Goal: Information Seeking & Learning: Learn about a topic

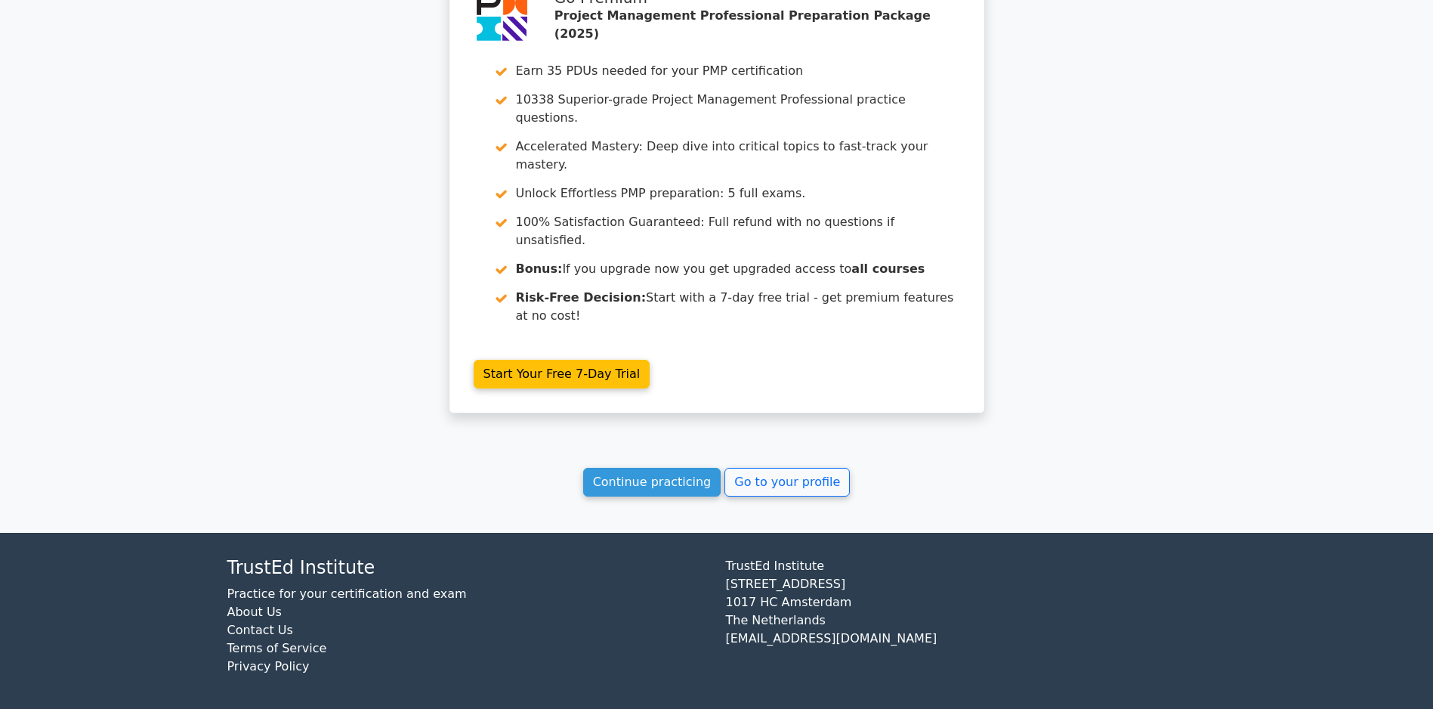
scroll to position [2409, 0]
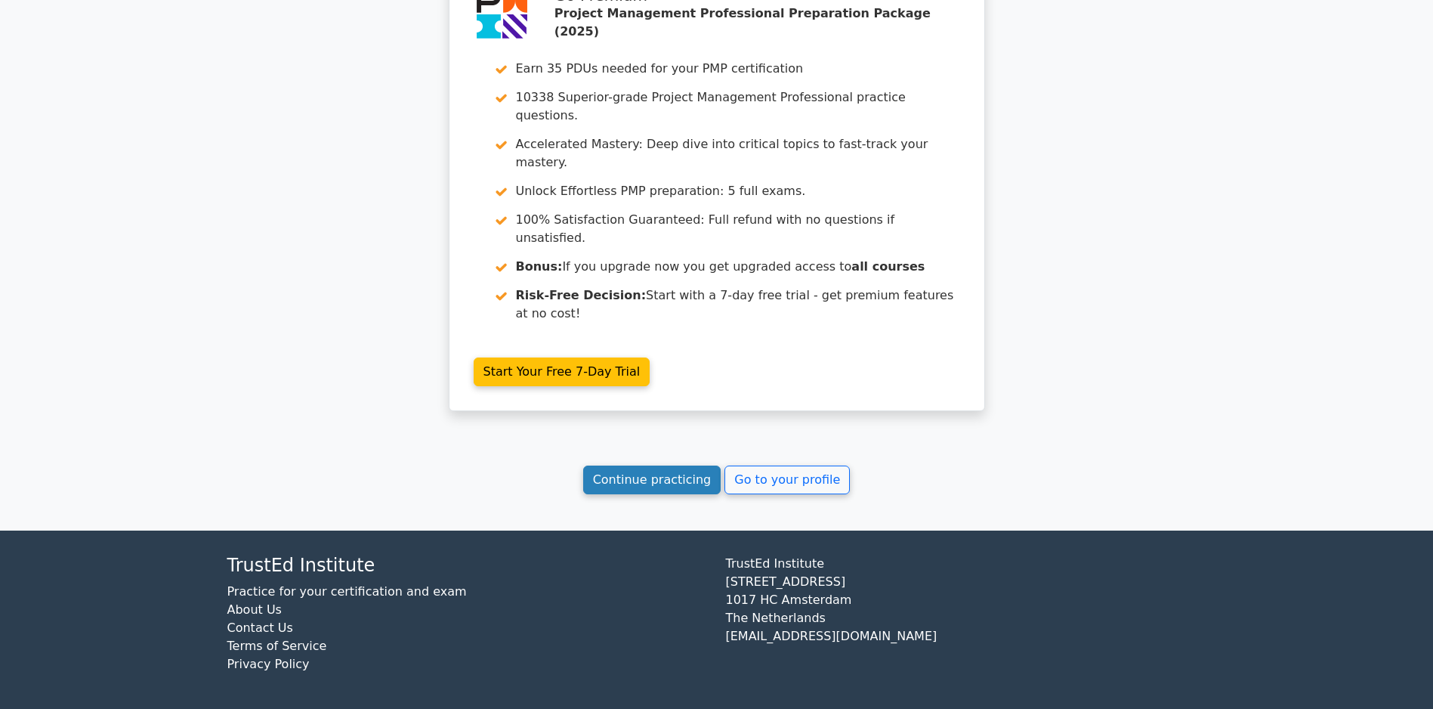
click at [624, 494] on link "Continue practicing" at bounding box center [652, 479] width 138 height 29
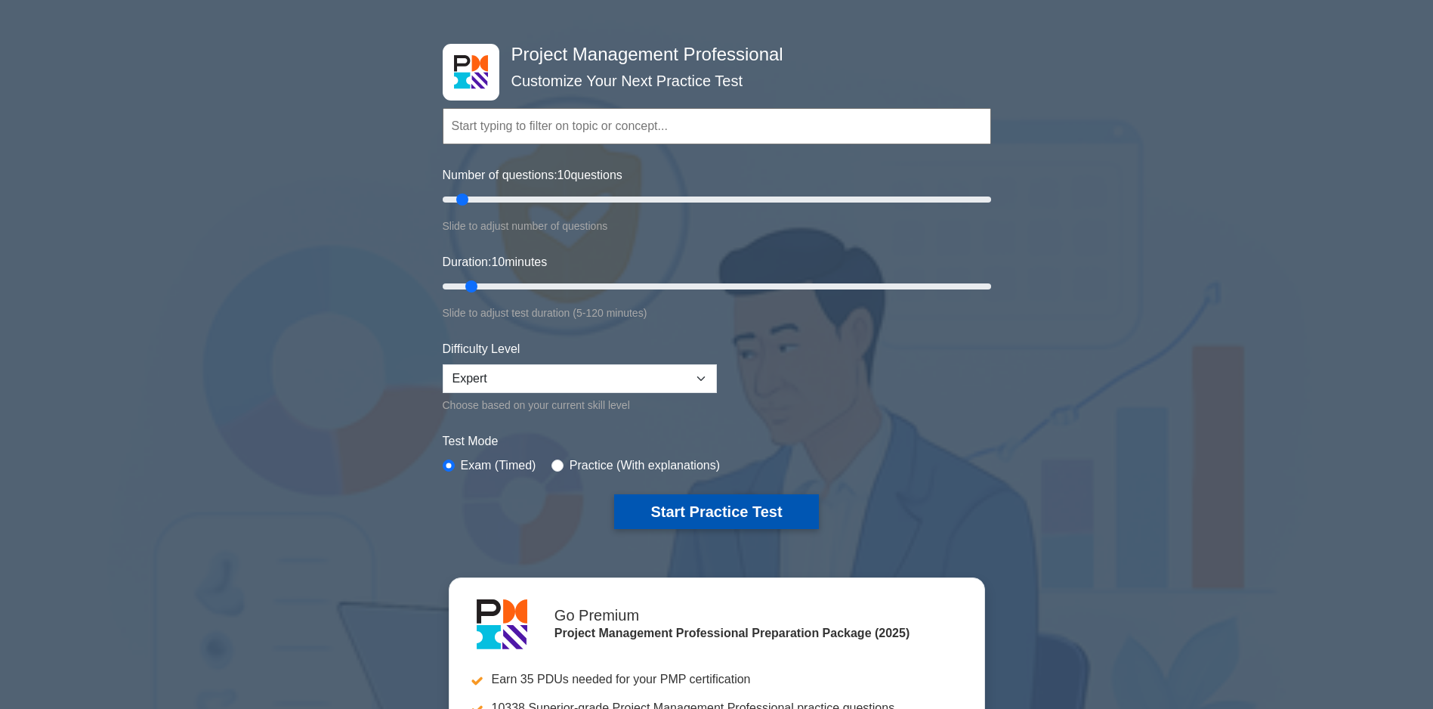
scroll to position [151, 0]
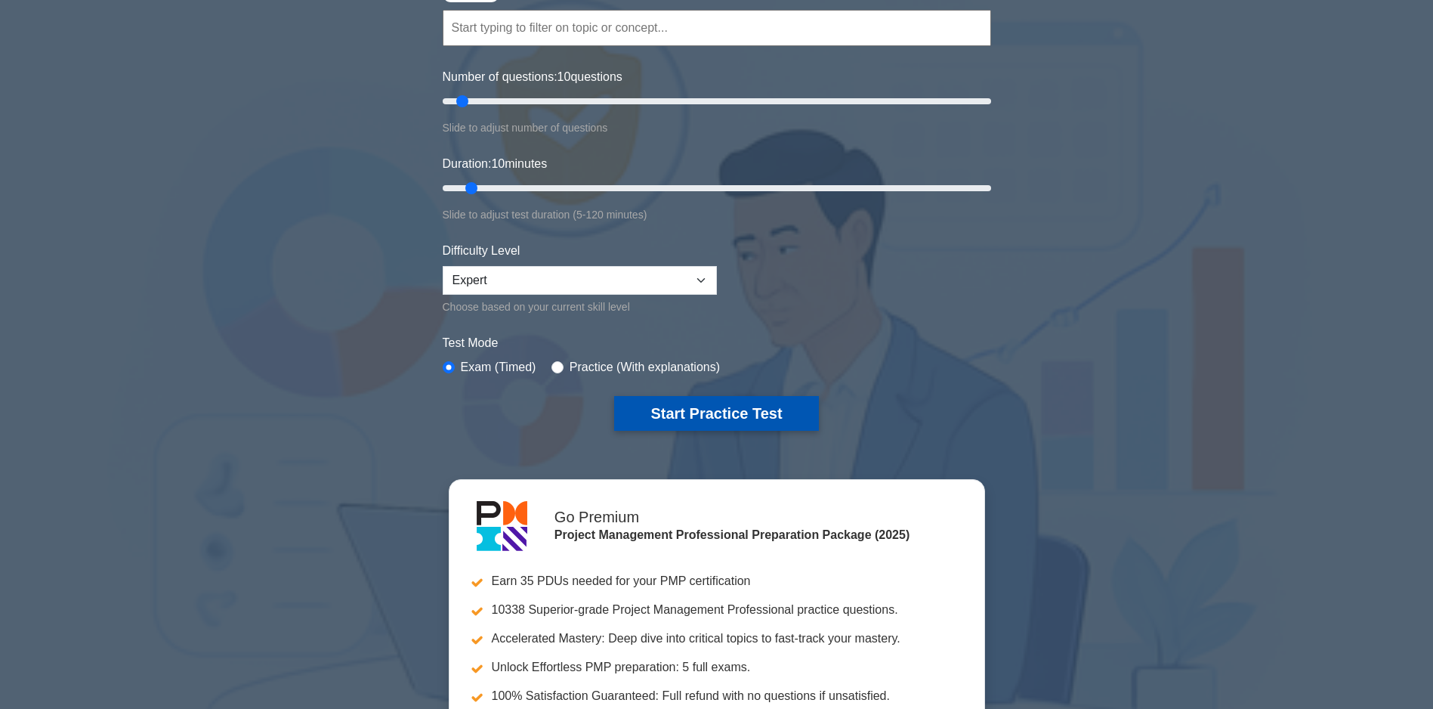
click at [731, 410] on button "Start Practice Test" at bounding box center [716, 413] width 204 height 35
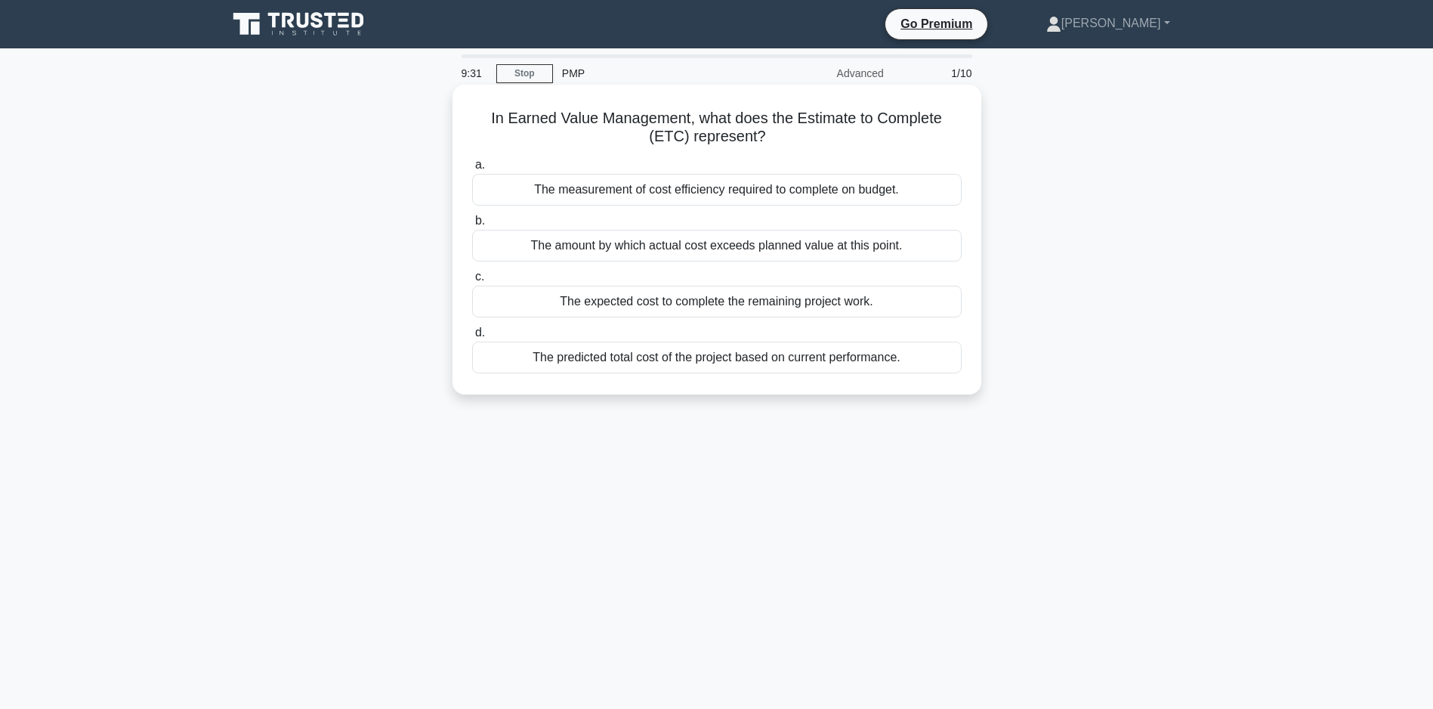
click at [688, 360] on div "The predicted total cost of the project based on current performance." at bounding box center [717, 358] width 490 height 32
click at [472, 338] on input "d. The predicted total cost of the project based on current performance." at bounding box center [472, 333] width 0 height 10
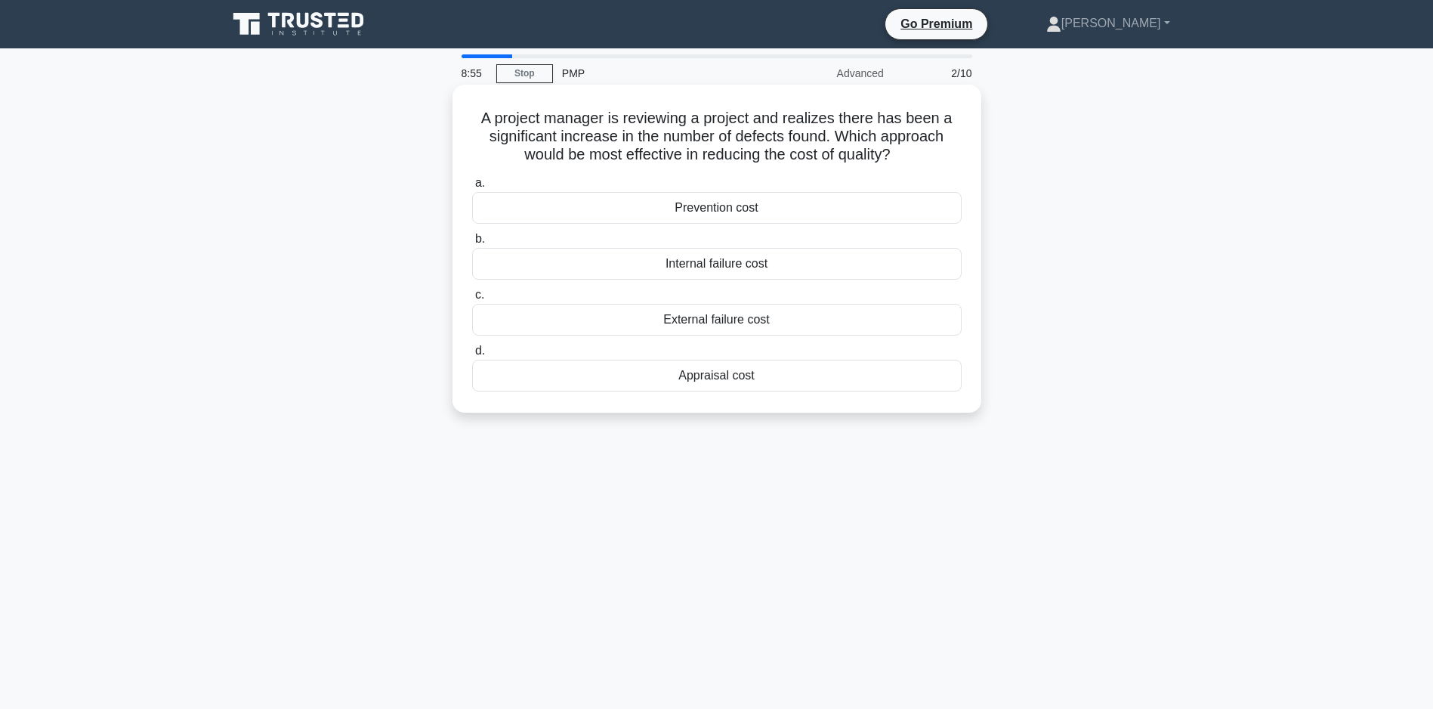
click at [714, 224] on div "Prevention cost" at bounding box center [717, 208] width 490 height 32
click at [472, 188] on input "a. Prevention cost" at bounding box center [472, 183] width 0 height 10
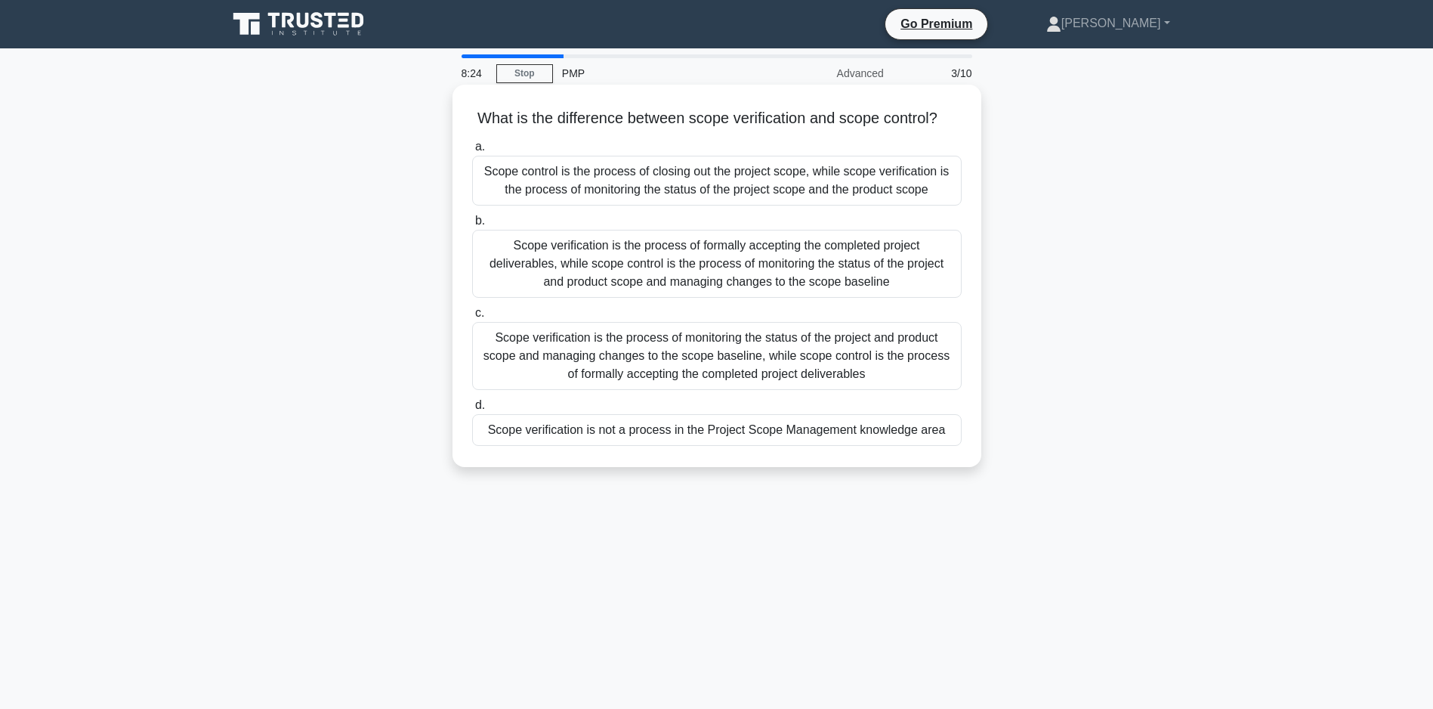
click at [694, 298] on div "Scope verification is the process of formally accepting the completed project d…" at bounding box center [717, 264] width 490 height 68
click at [472, 226] on input "b. Scope verification is the process of formally accepting the completed projec…" at bounding box center [472, 221] width 0 height 10
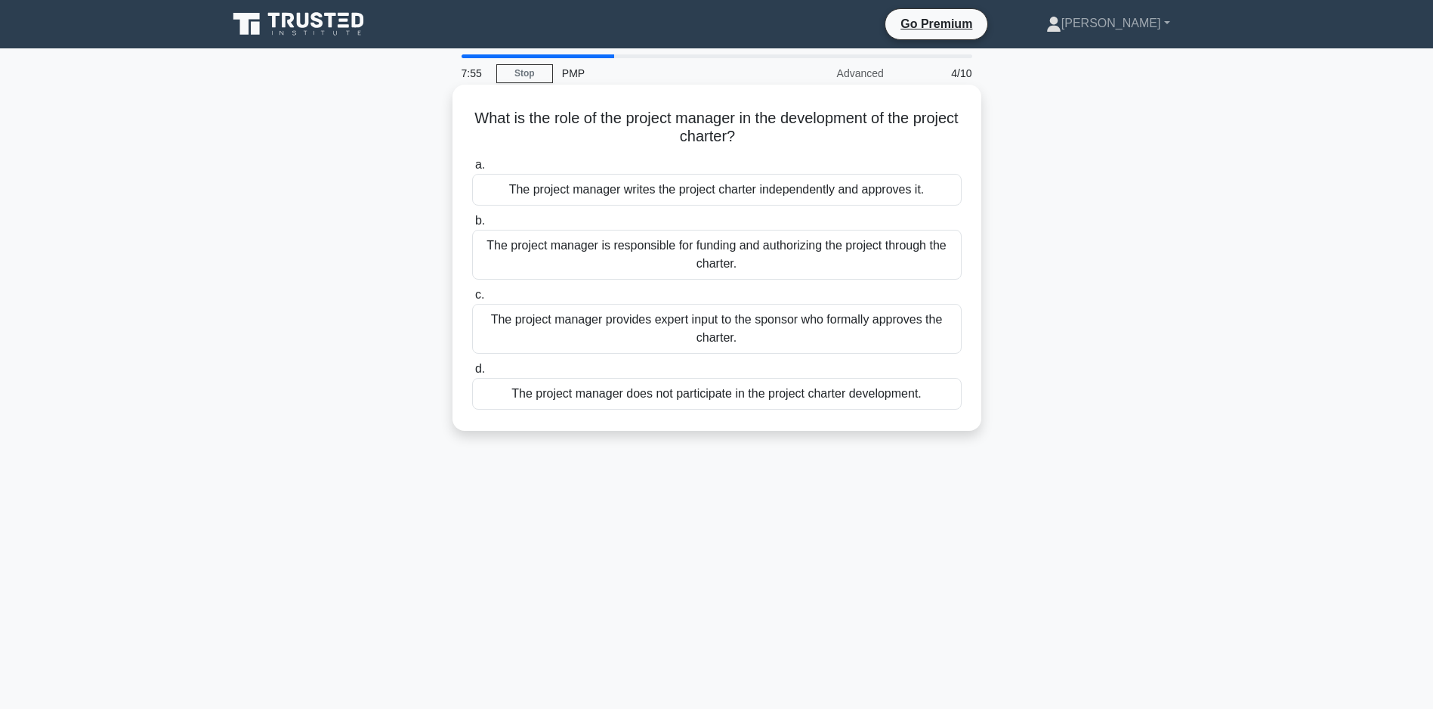
click at [704, 261] on div "The project manager is responsible for funding and authorizing the project thro…" at bounding box center [717, 255] width 490 height 50
click at [472, 226] on input "b. The project manager is responsible for funding and authorizing the project t…" at bounding box center [472, 221] width 0 height 10
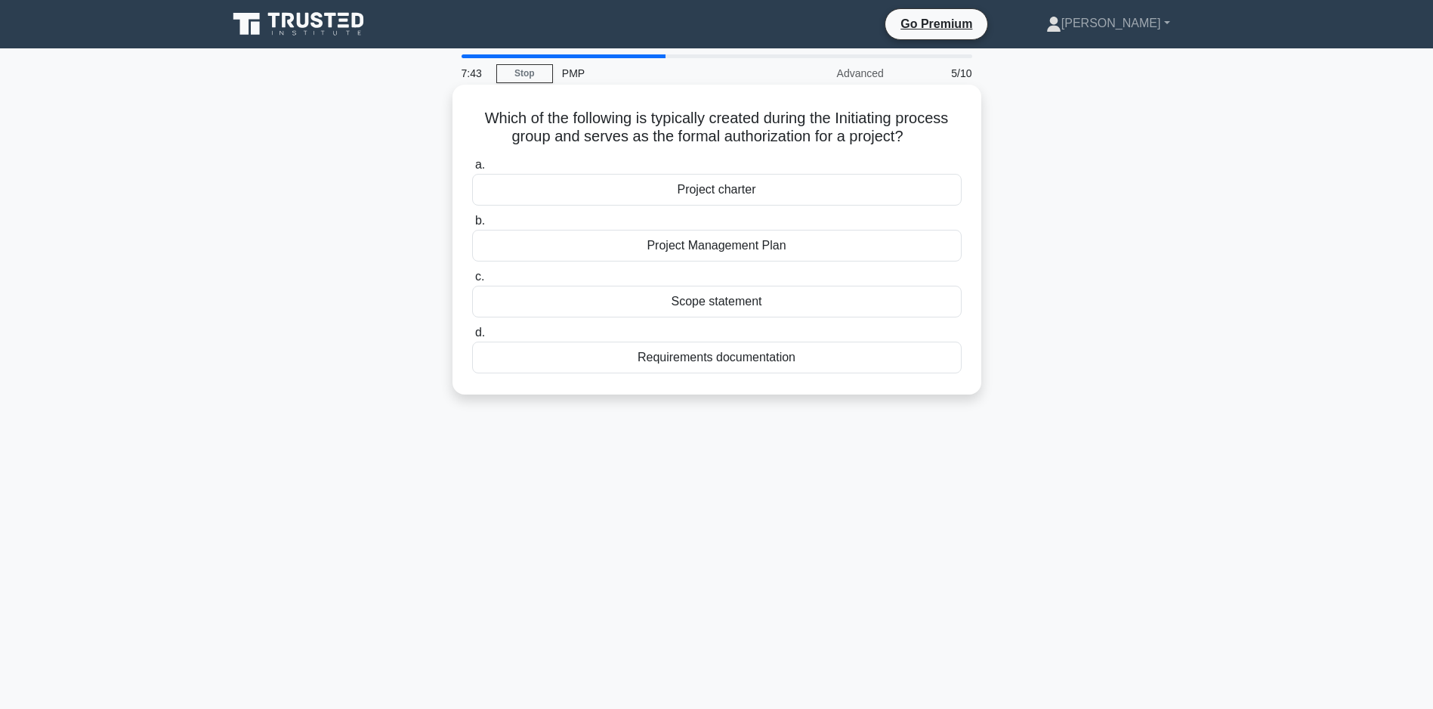
click at [743, 206] on div "Project charter" at bounding box center [717, 190] width 490 height 32
click at [472, 170] on input "a. Project charter" at bounding box center [472, 165] width 0 height 10
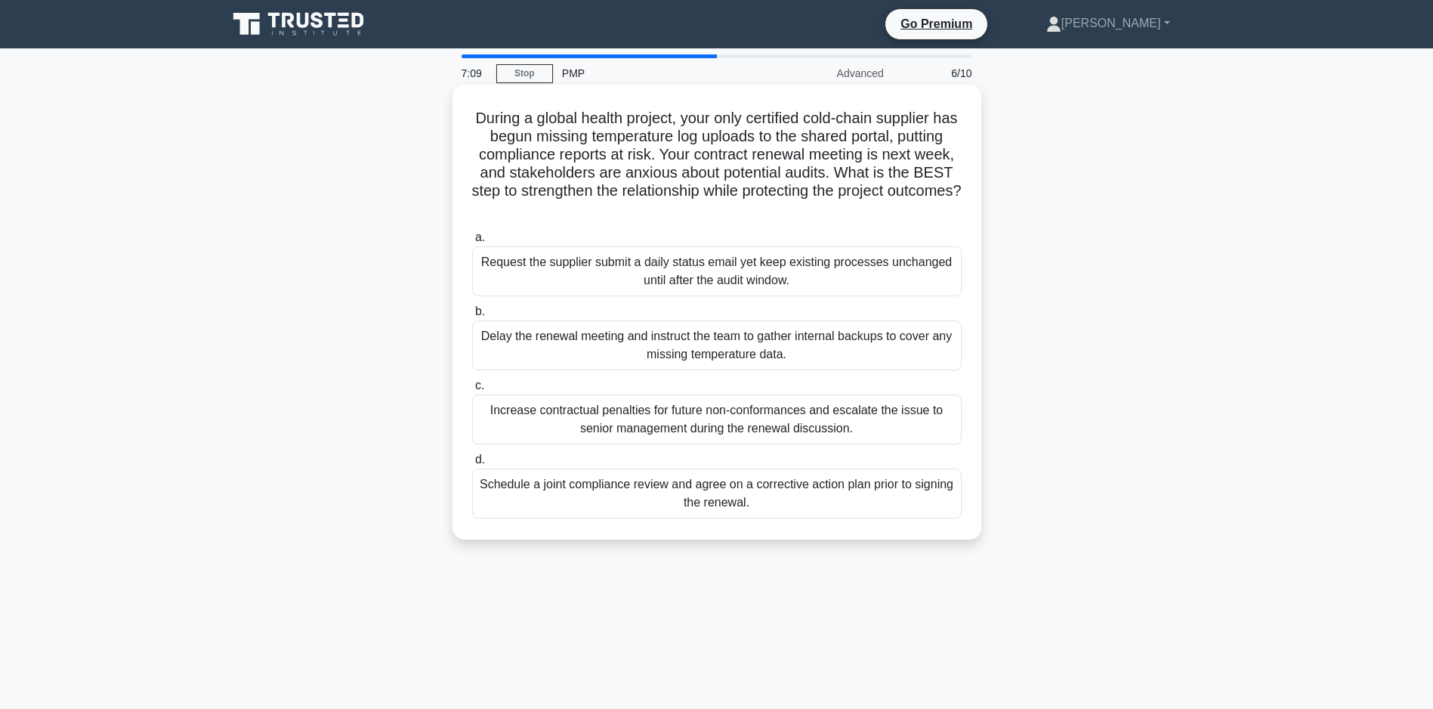
click at [741, 502] on div "Schedule a joint compliance review and agree on a corrective action plan prior …" at bounding box center [717, 493] width 490 height 50
click at [472, 465] on input "d. Schedule a joint compliance review and agree on a corrective action plan pri…" at bounding box center [472, 460] width 0 height 10
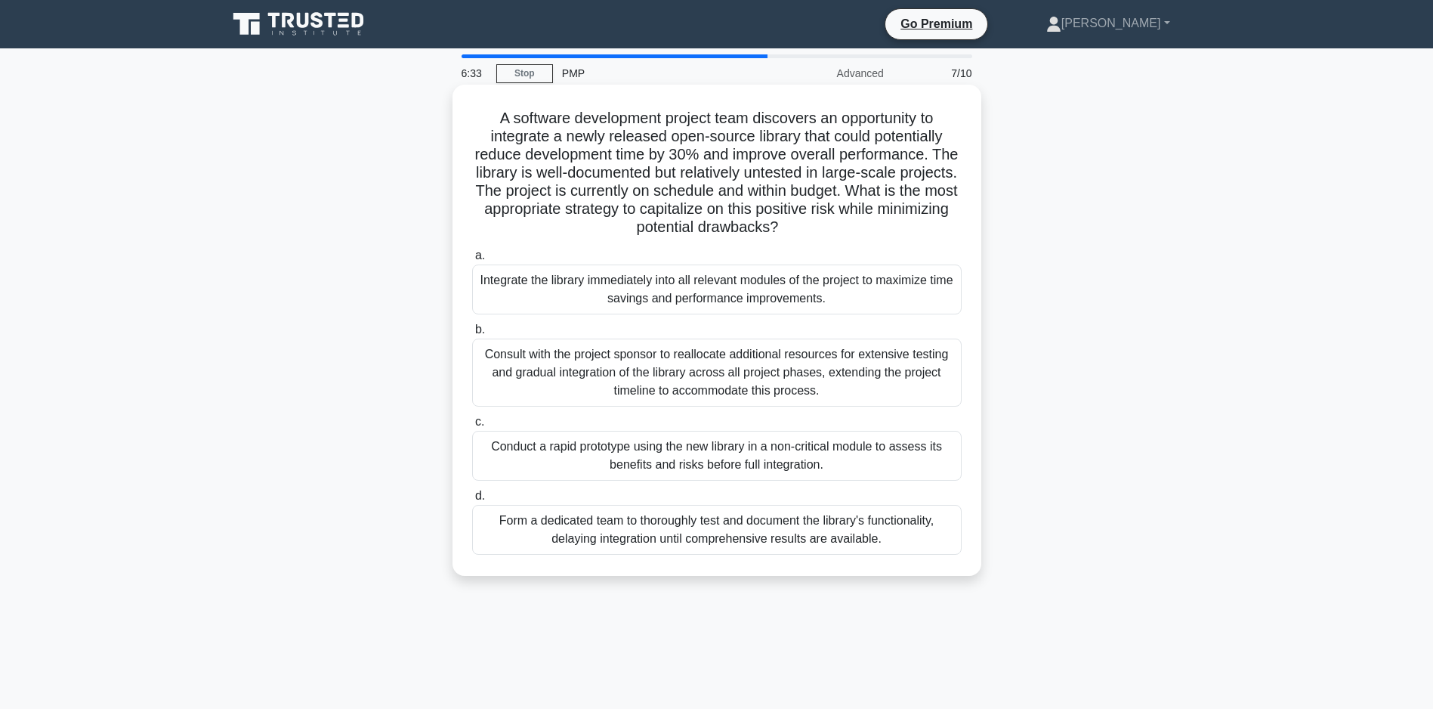
click at [712, 534] on div "Form a dedicated team to thoroughly test and document the library's functionali…" at bounding box center [717, 530] width 490 height 50
click at [472, 501] on input "d. Form a dedicated team to thoroughly test and document the library's function…" at bounding box center [472, 496] width 0 height 10
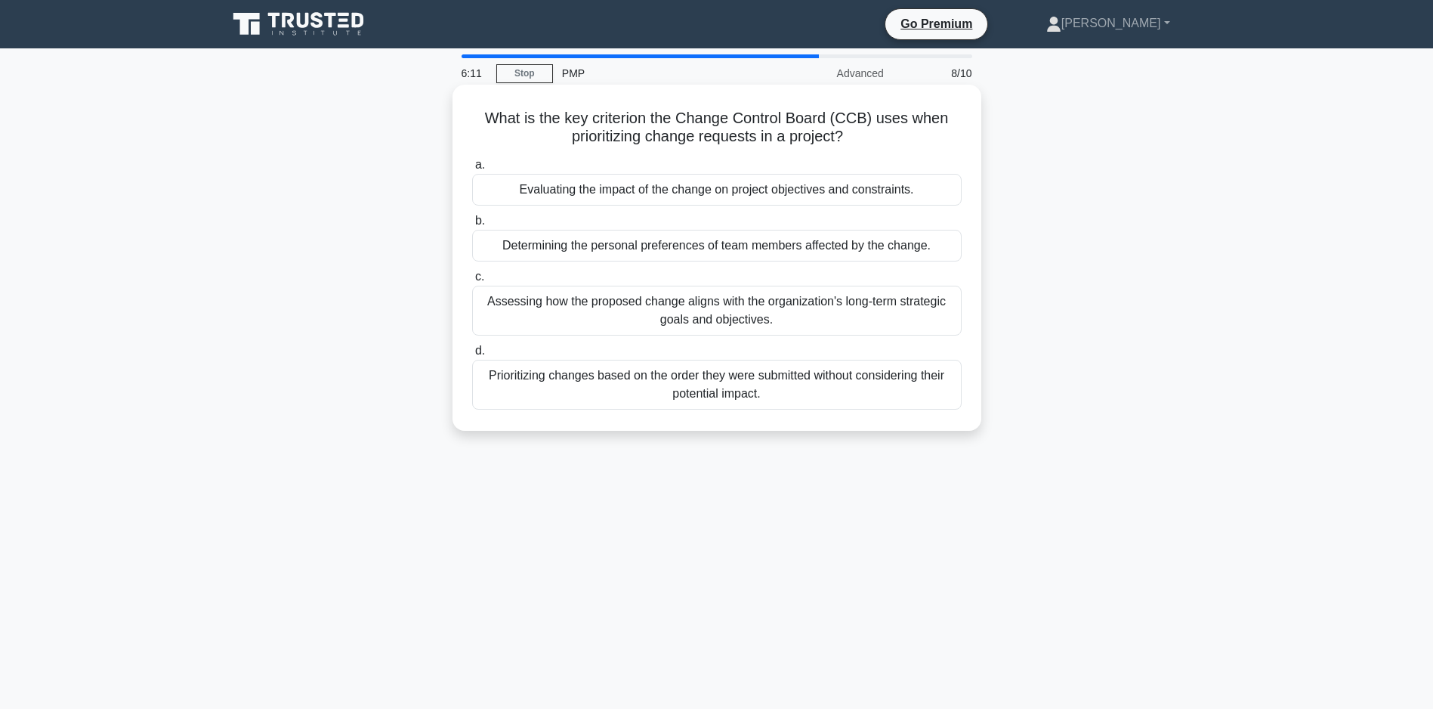
click at [729, 188] on div "Evaluating the impact of the change on project objectives and constraints." at bounding box center [717, 190] width 490 height 32
click at [472, 170] on input "a. Evaluating the impact of the change on project objectives and constraints." at bounding box center [472, 165] width 0 height 10
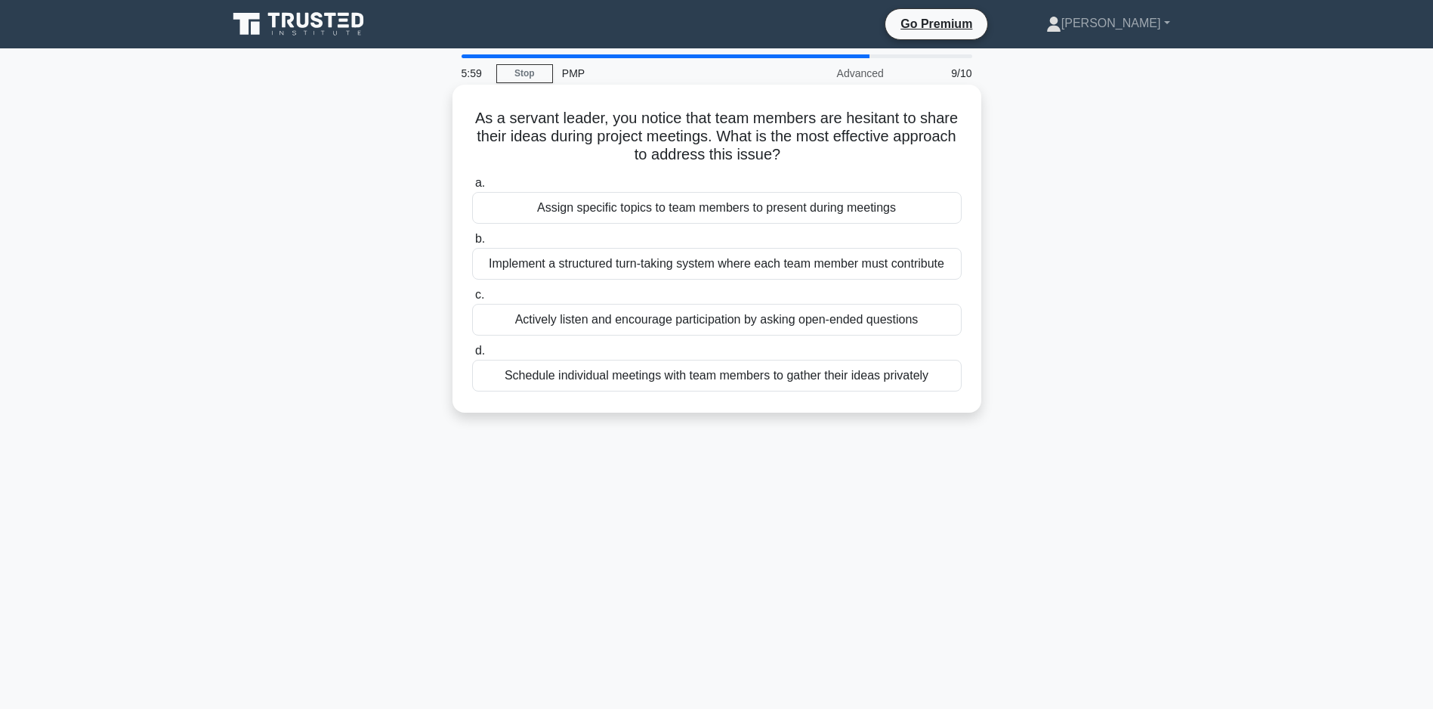
click at [705, 335] on div "Actively listen and encourage participation by asking open-ended questions" at bounding box center [717, 320] width 490 height 32
click at [472, 300] on input "c. Actively listen and encourage participation by asking open-ended questions" at bounding box center [472, 295] width 0 height 10
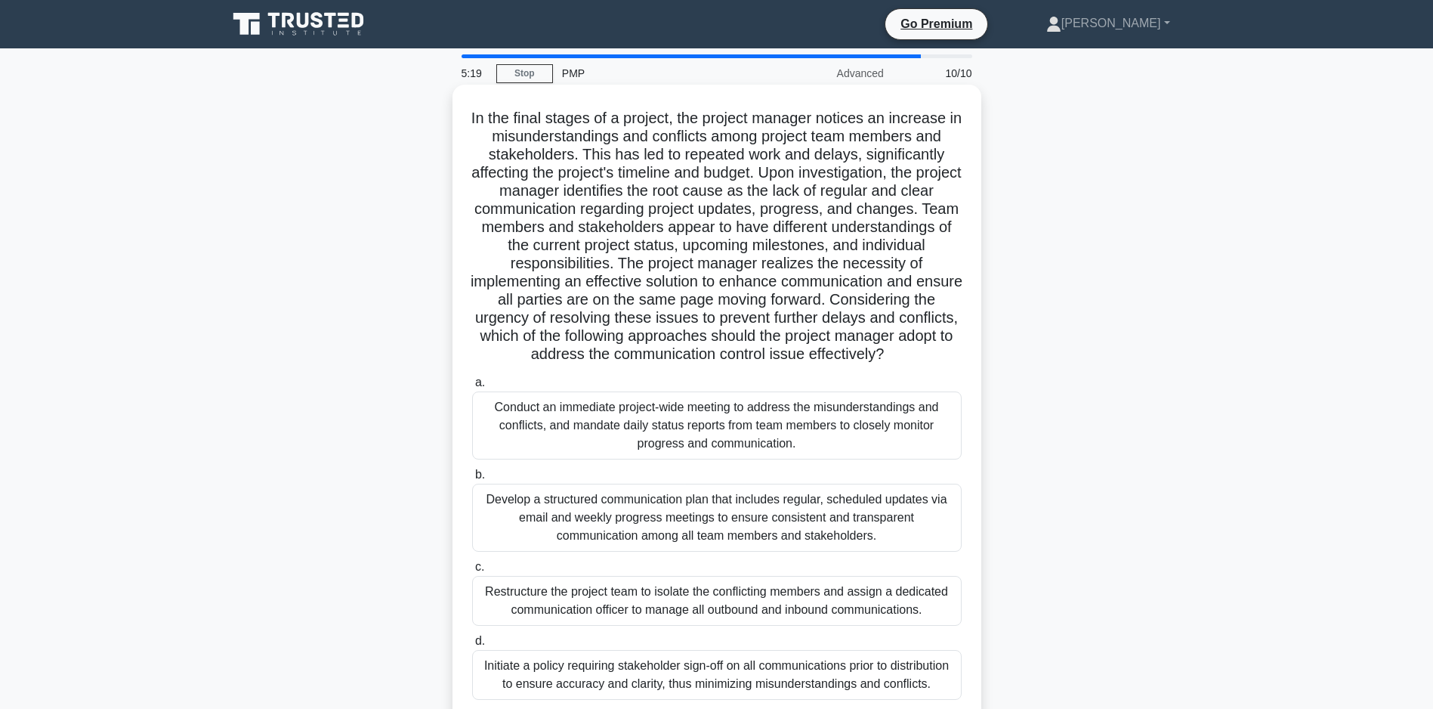
scroll to position [107, 0]
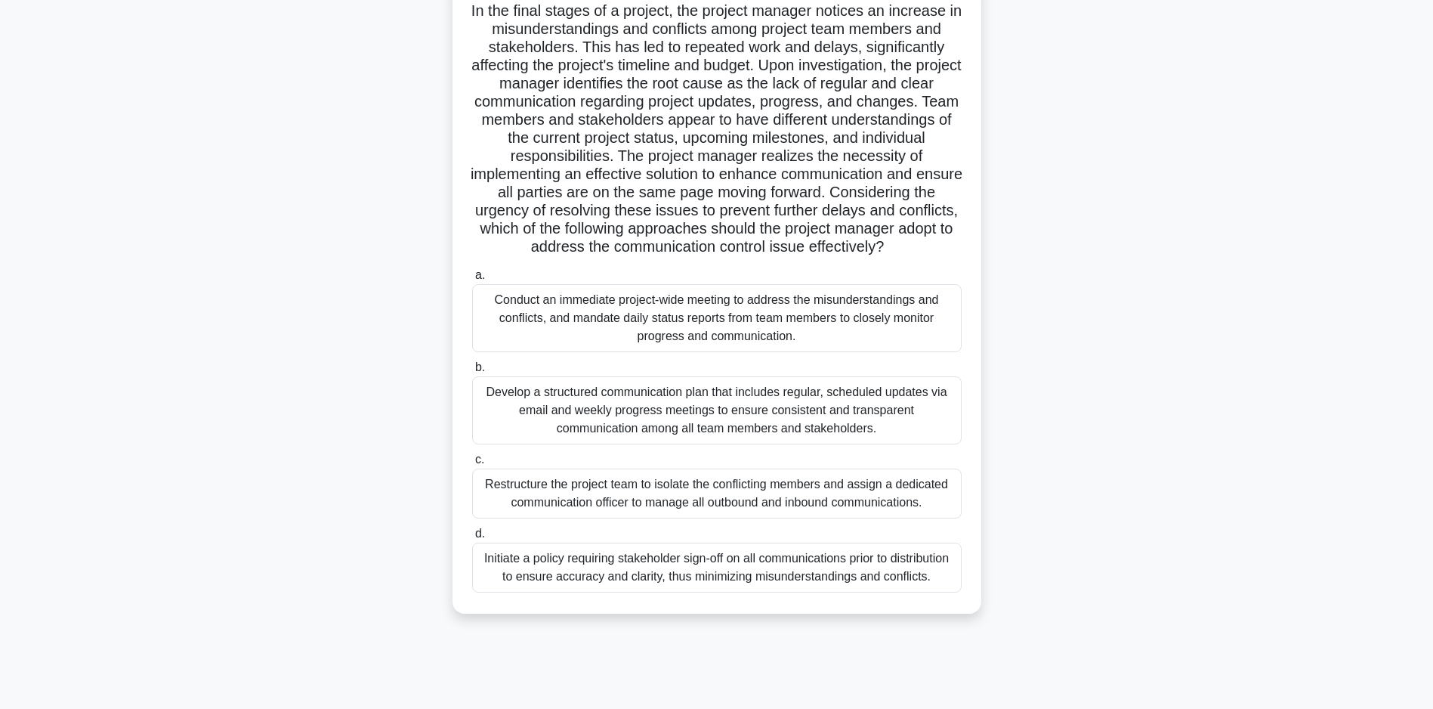
click at [730, 431] on div "Develop a structured communication plan that includes regular, scheduled update…" at bounding box center [717, 410] width 490 height 68
click at [472, 372] on input "b. Develop a structured communication plan that includes regular, scheduled upd…" at bounding box center [472, 368] width 0 height 10
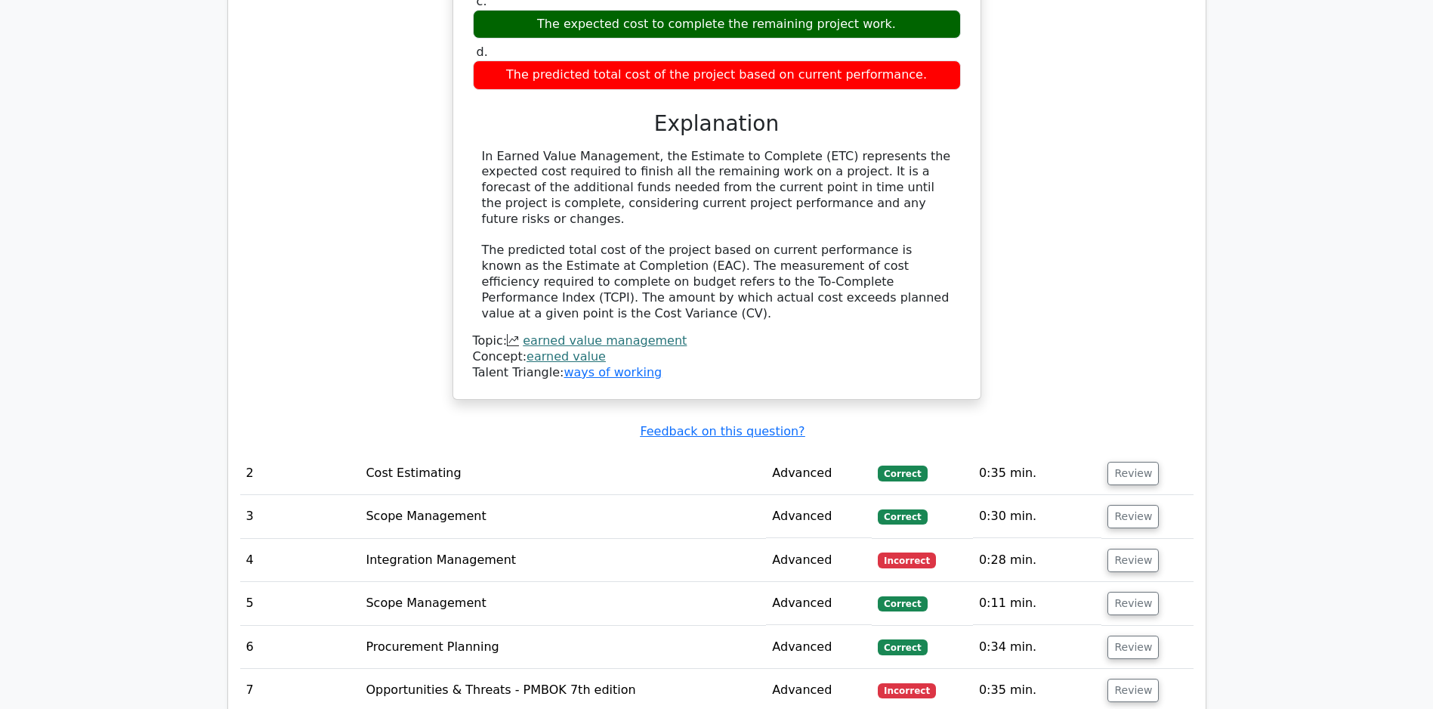
scroll to position [1701, 0]
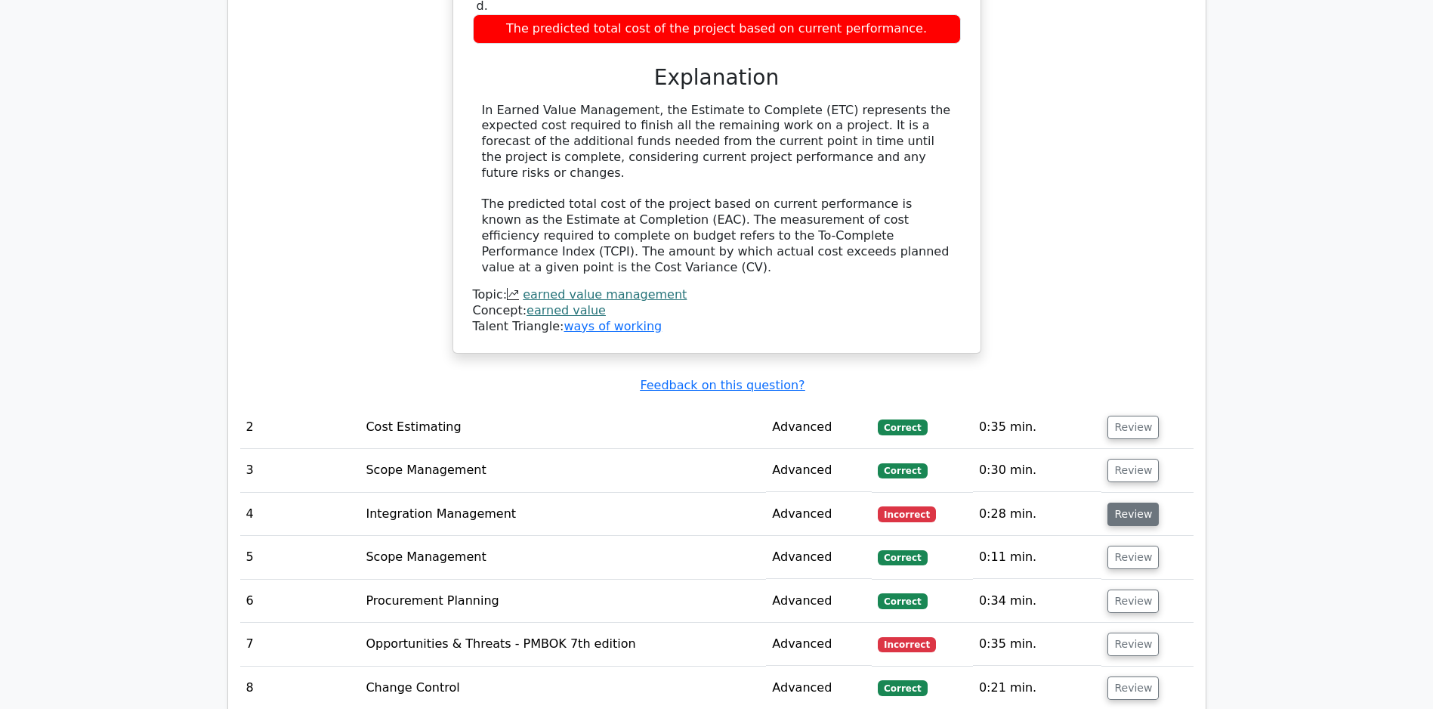
click at [1108, 515] on button "Review" at bounding box center [1133, 513] width 51 height 23
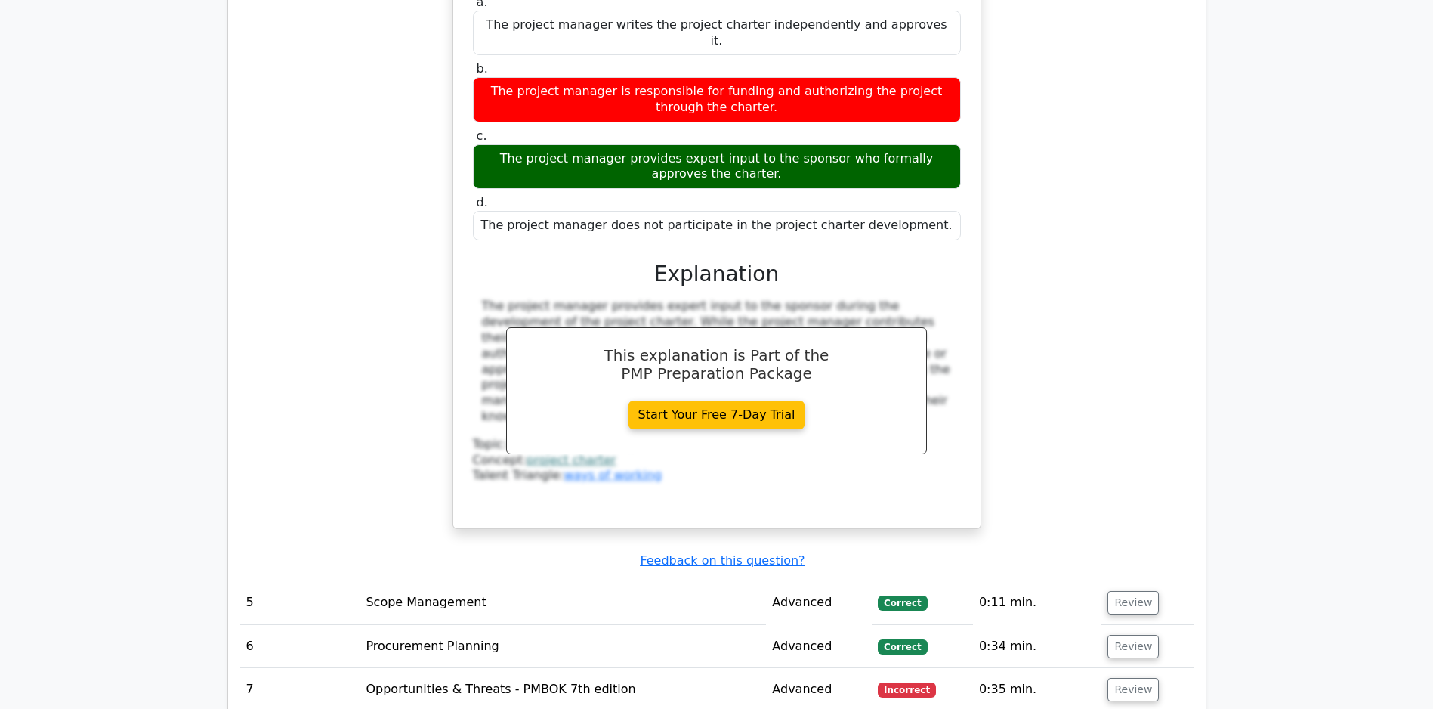
scroll to position [2487, 0]
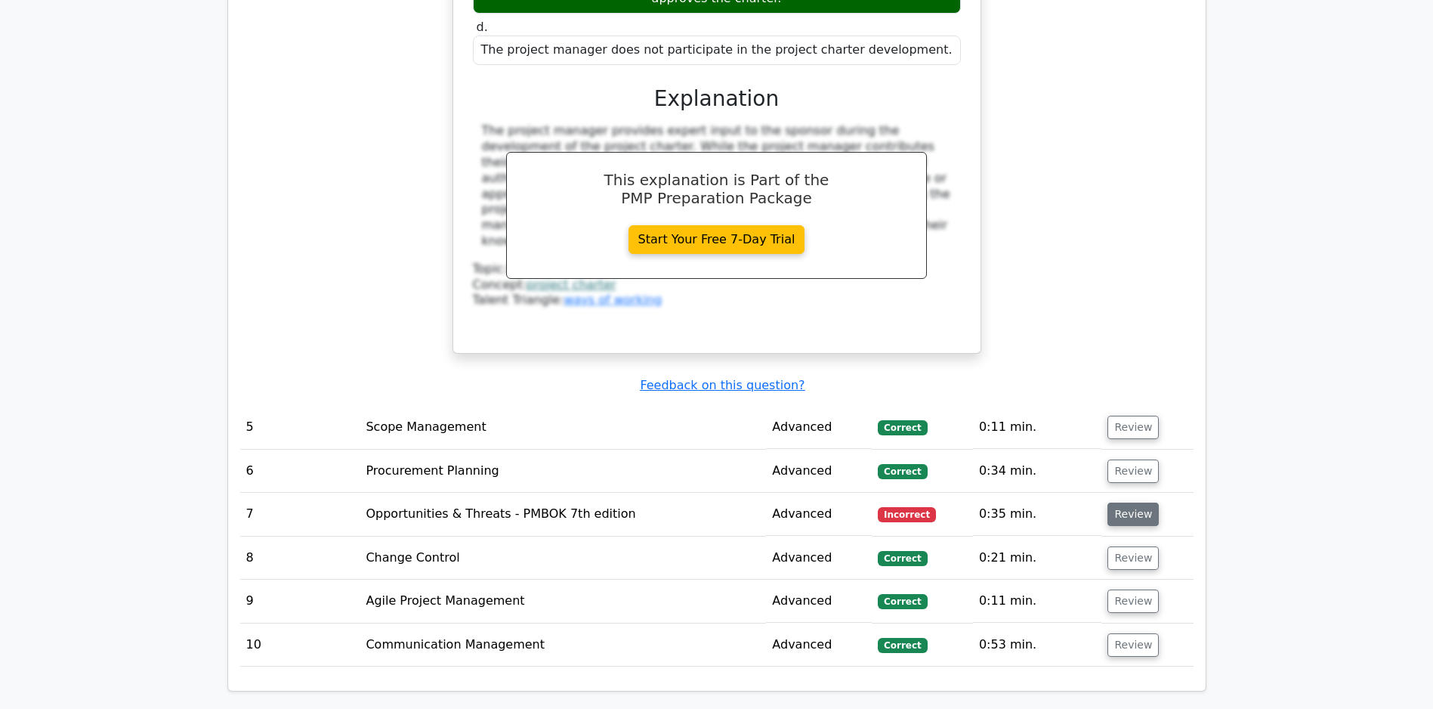
click at [1145, 510] on button "Review" at bounding box center [1133, 513] width 51 height 23
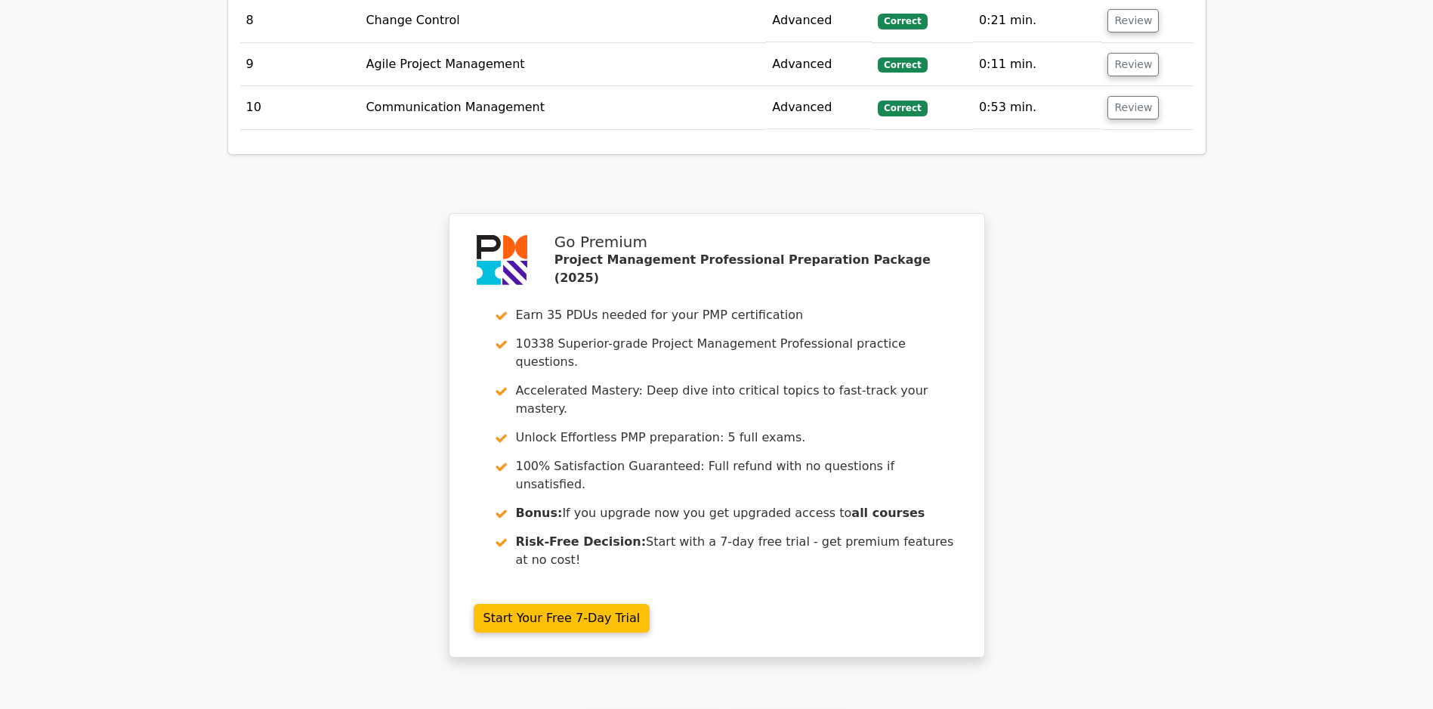
scroll to position [4412, 0]
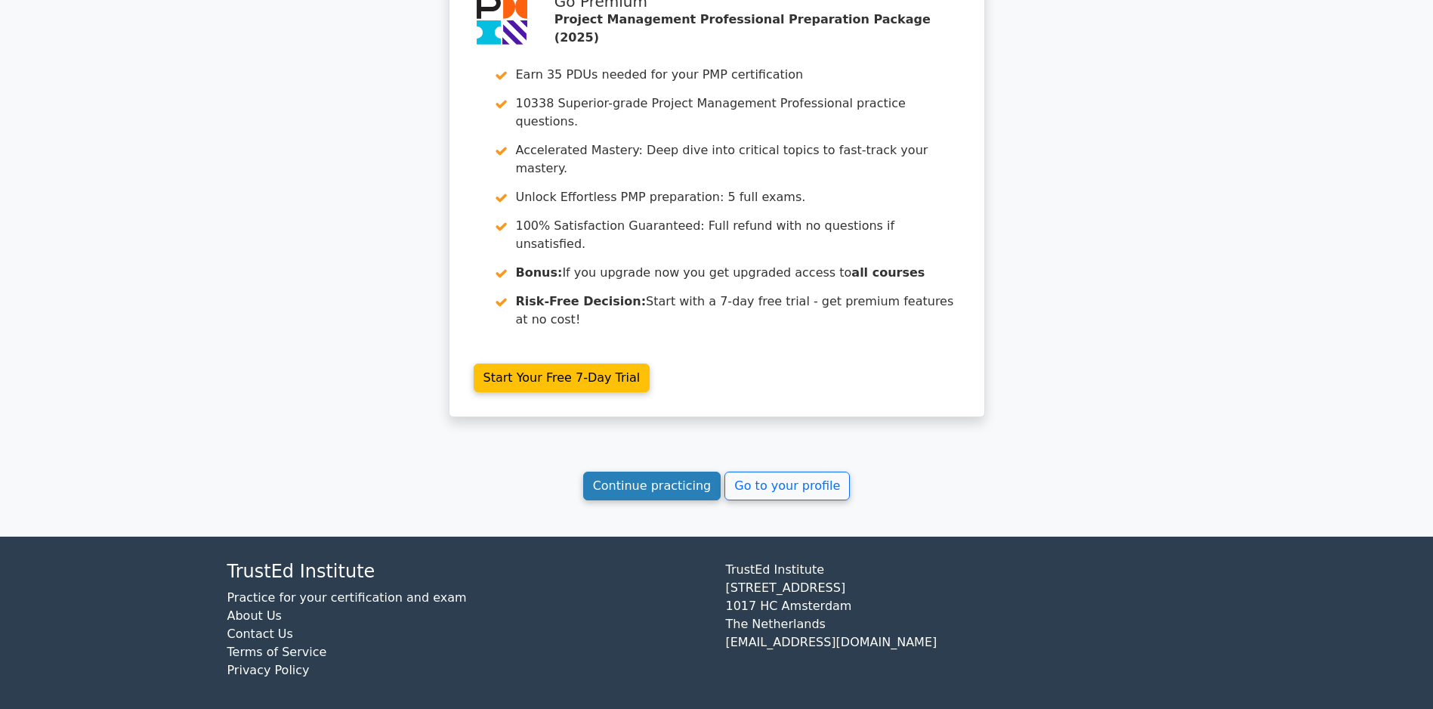
click at [660, 497] on link "Continue practicing" at bounding box center [652, 485] width 138 height 29
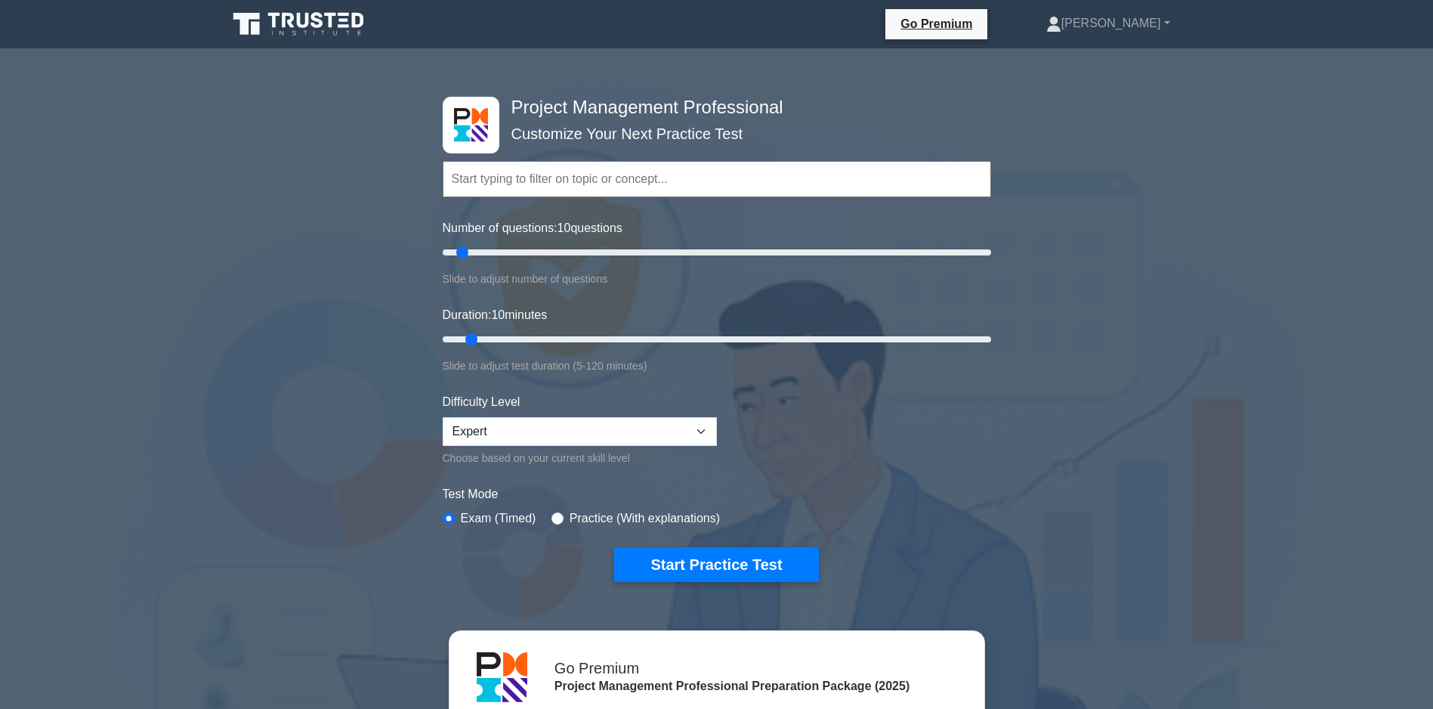
scroll to position [302, 0]
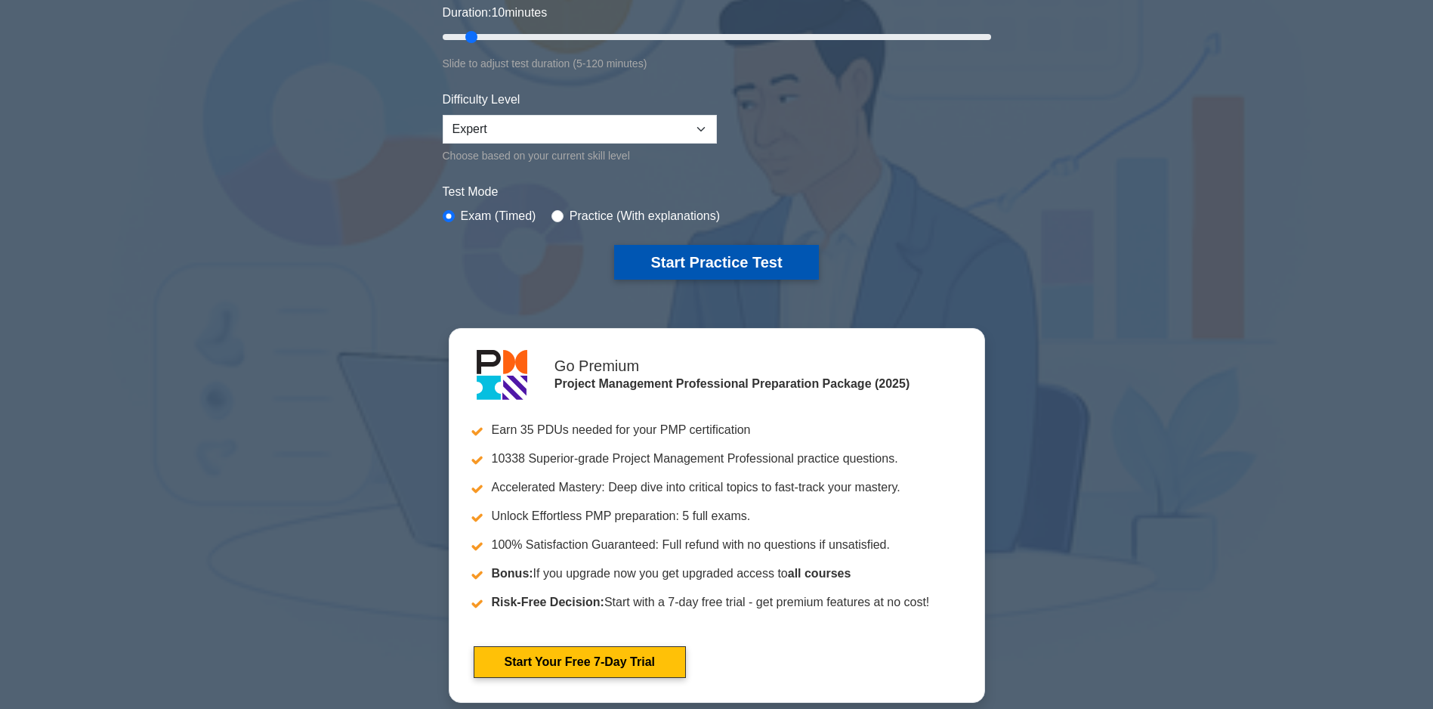
drag, startPoint x: 745, startPoint y: 277, endPoint x: 718, endPoint y: 258, distance: 33.6
click at [718, 258] on button "Start Practice Test" at bounding box center [716, 262] width 204 height 35
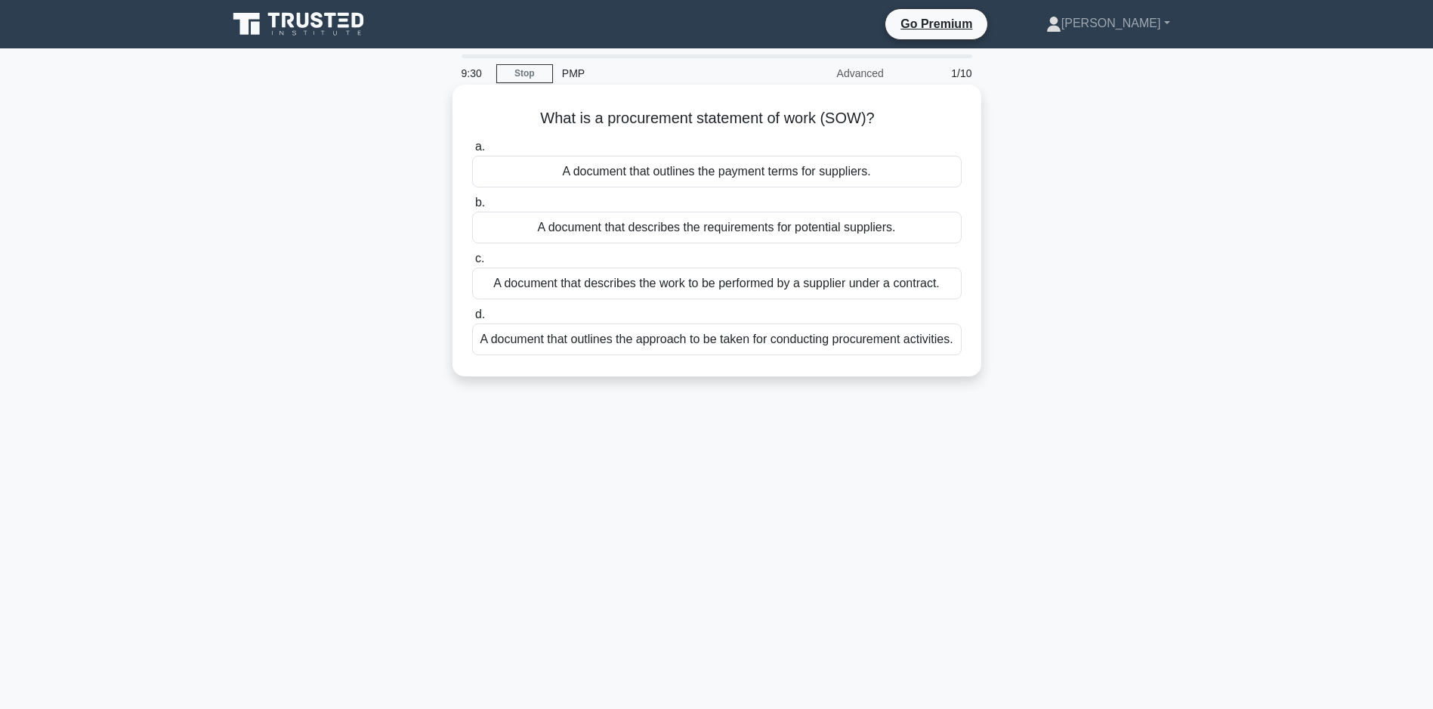
click at [722, 283] on div "A document that describes the work to be performed by a supplier under a contra…" at bounding box center [717, 283] width 490 height 32
click at [472, 264] on input "c. A document that describes the work to be performed by a supplier under a con…" at bounding box center [472, 259] width 0 height 10
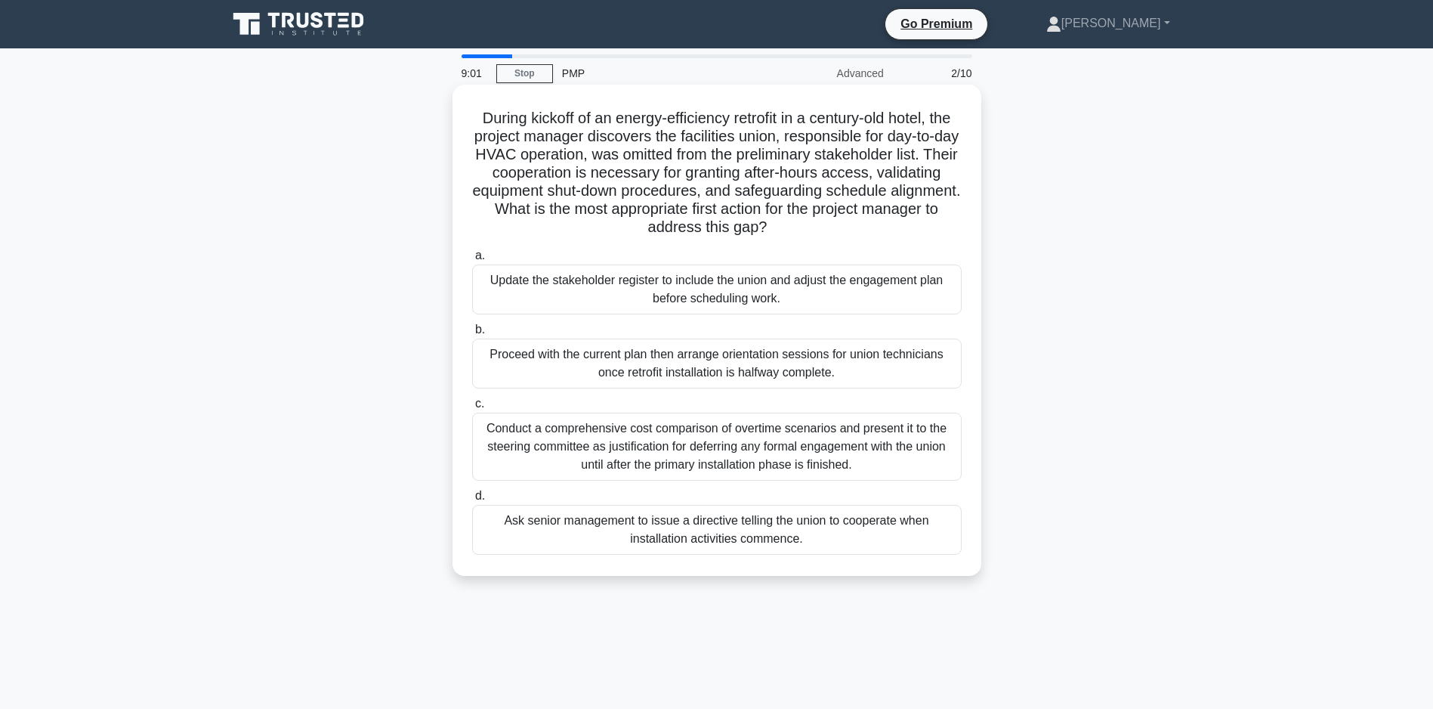
click at [729, 299] on div "Update the stakeholder register to include the union and adjust the engagement …" at bounding box center [717, 289] width 490 height 50
click at [472, 261] on input "a. Update the stakeholder register to include the union and adjust the engageme…" at bounding box center [472, 256] width 0 height 10
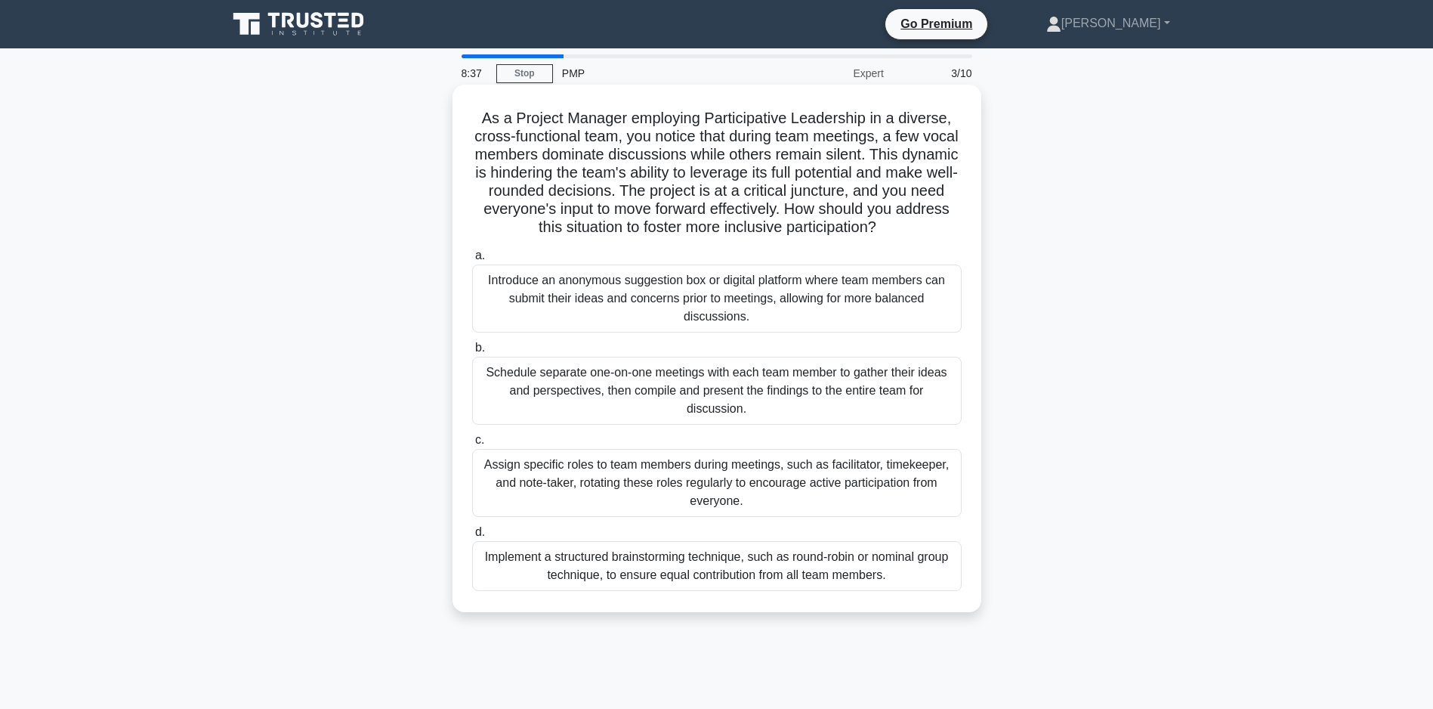
click at [681, 591] on div "Implement a structured brainstorming technique, such as round-robin or nominal …" at bounding box center [717, 566] width 490 height 50
click at [472, 537] on input "d. Implement a structured brainstorming technique, such as round-robin or nomin…" at bounding box center [472, 532] width 0 height 10
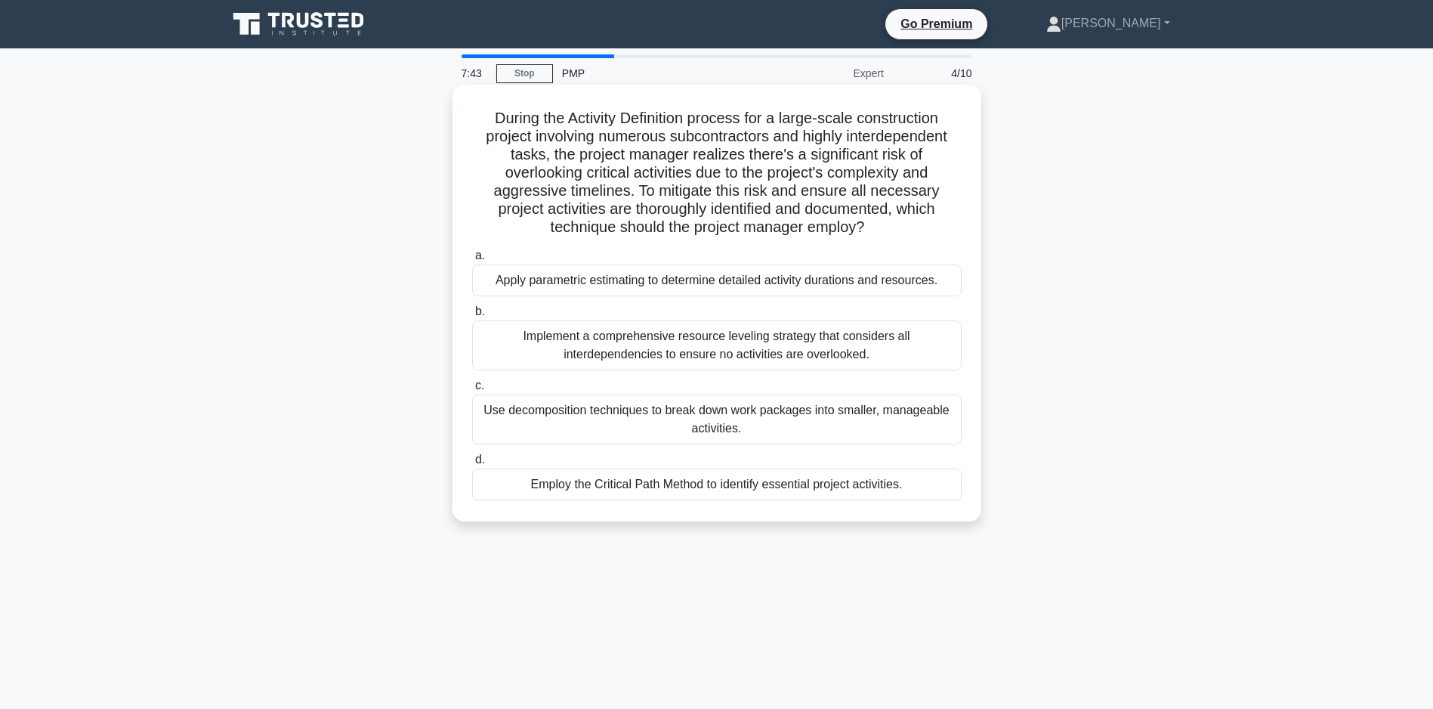
click at [751, 500] on div "Employ the Critical Path Method to identify essential project activities." at bounding box center [717, 484] width 490 height 32
click at [472, 465] on input "d. Employ the Critical Path Method to identify essential project activities." at bounding box center [472, 460] width 0 height 10
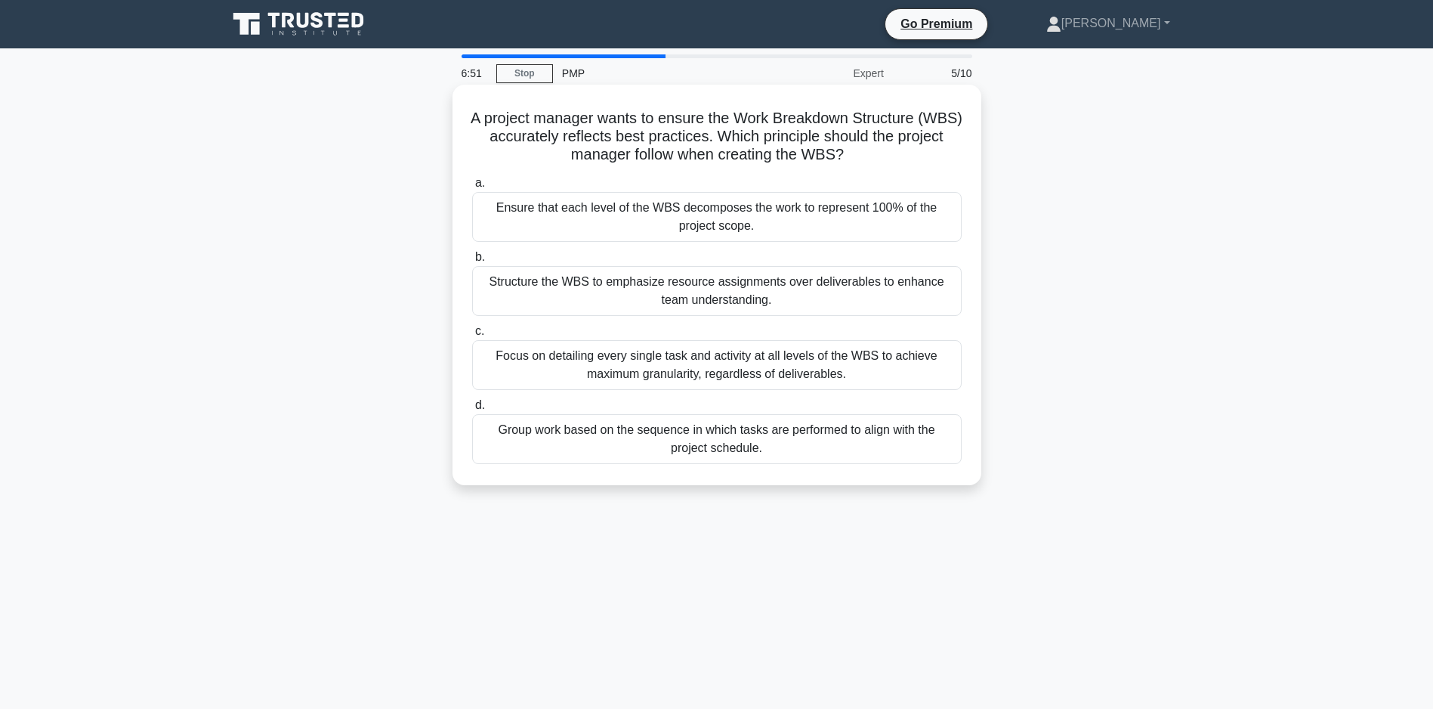
click at [649, 211] on div "Ensure that each level of the WBS decomposes the work to represent 100% of the …" at bounding box center [717, 217] width 490 height 50
click at [472, 188] on input "a. Ensure that each level of the WBS decomposes the work to represent 100% of t…" at bounding box center [472, 183] width 0 height 10
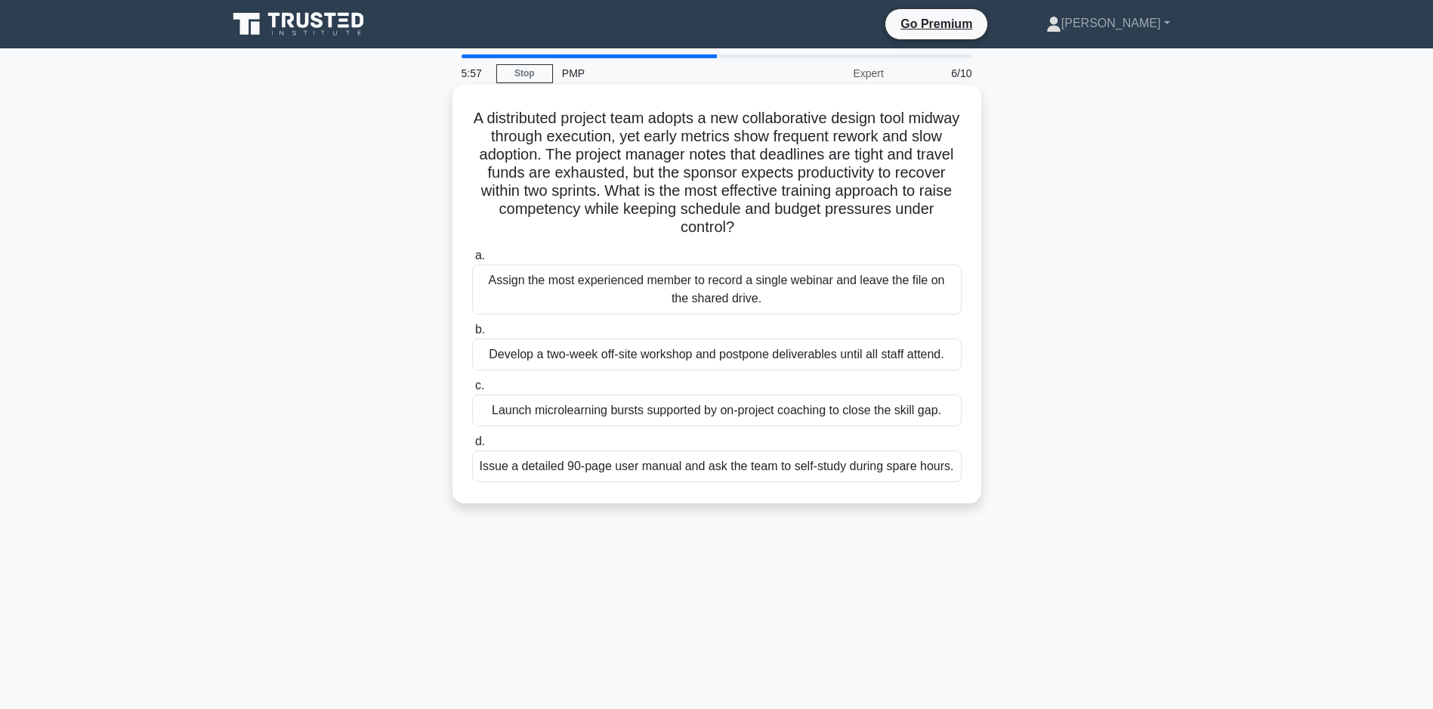
click at [561, 426] on div "Launch microlearning bursts supported by on-project coaching to close the skill…" at bounding box center [717, 410] width 490 height 32
click at [472, 391] on input "c. Launch microlearning bursts supported by on-project coaching to close the sk…" at bounding box center [472, 386] width 0 height 10
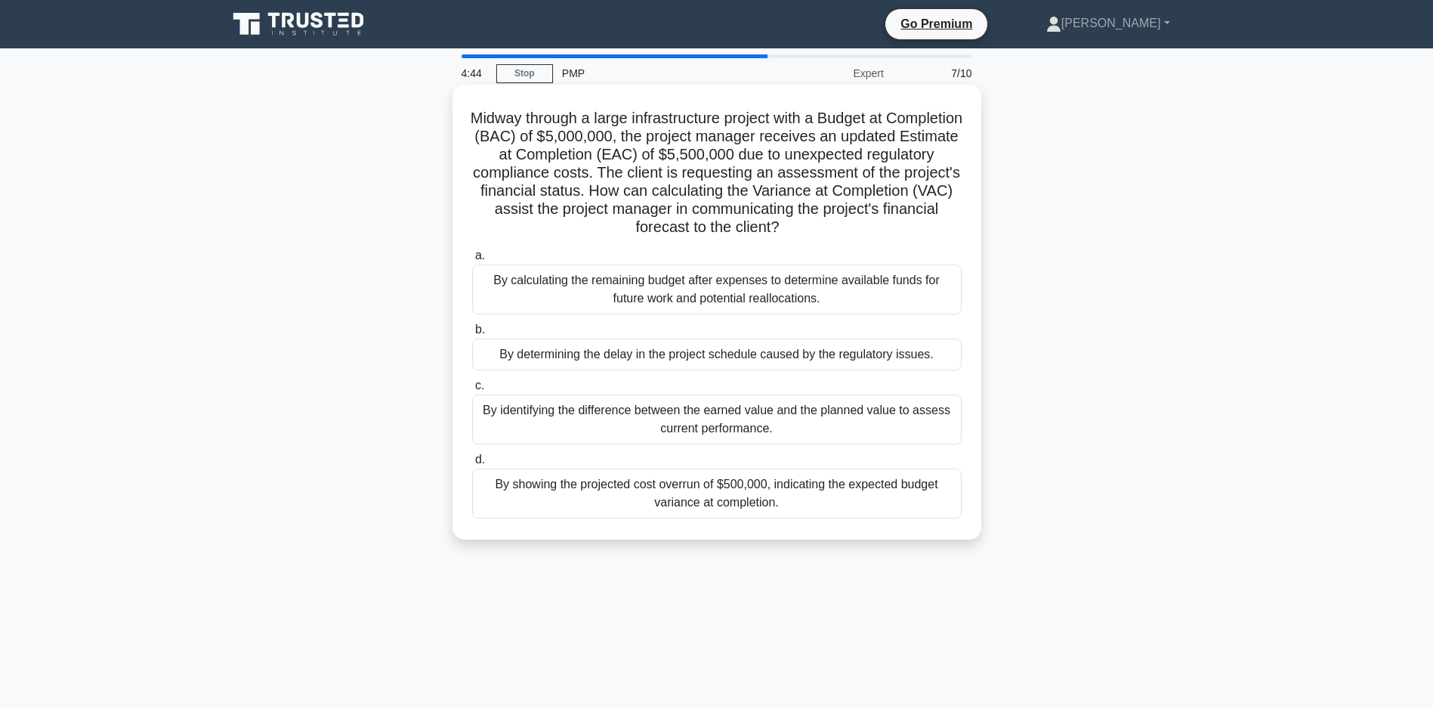
click at [746, 493] on div "By showing the projected cost overrun of $500,000, indicating the expected budg…" at bounding box center [717, 493] width 490 height 50
click at [472, 465] on input "d. By showing the projected cost overrun of $500,000, indicating the expected b…" at bounding box center [472, 460] width 0 height 10
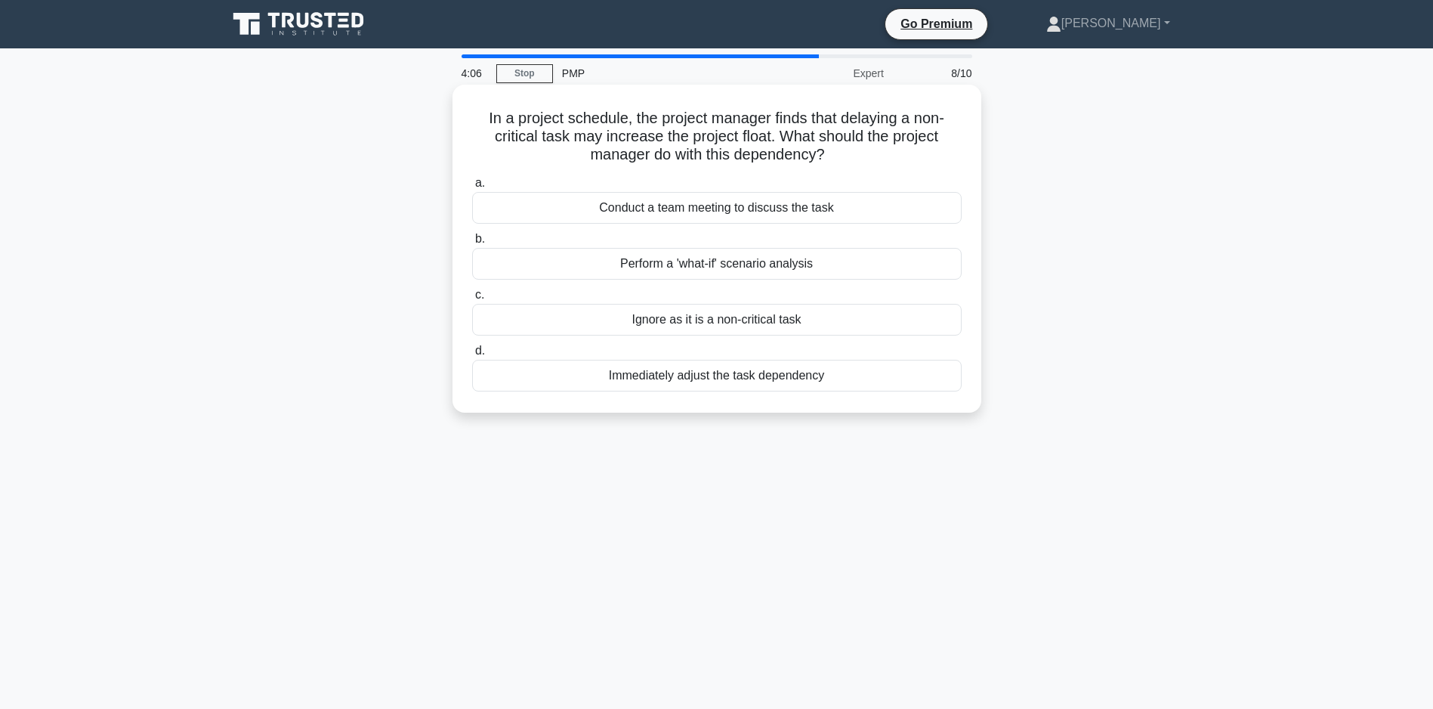
click at [706, 218] on div "Conduct a team meeting to discuss the task" at bounding box center [717, 208] width 490 height 32
click at [472, 188] on input "a. Conduct a team meeting to discuss the task" at bounding box center [472, 183] width 0 height 10
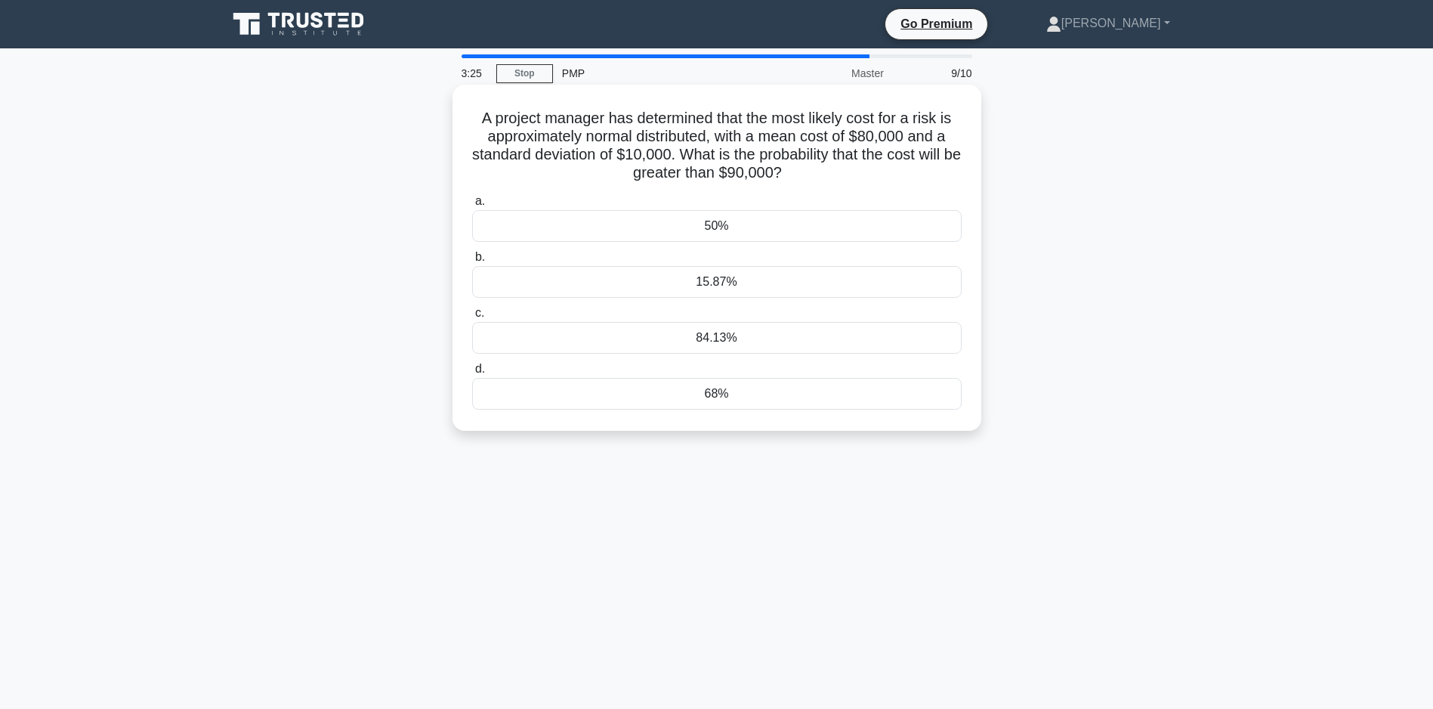
click at [703, 221] on div "50%" at bounding box center [717, 226] width 490 height 32
click at [472, 206] on input "a. 50%" at bounding box center [472, 201] width 0 height 10
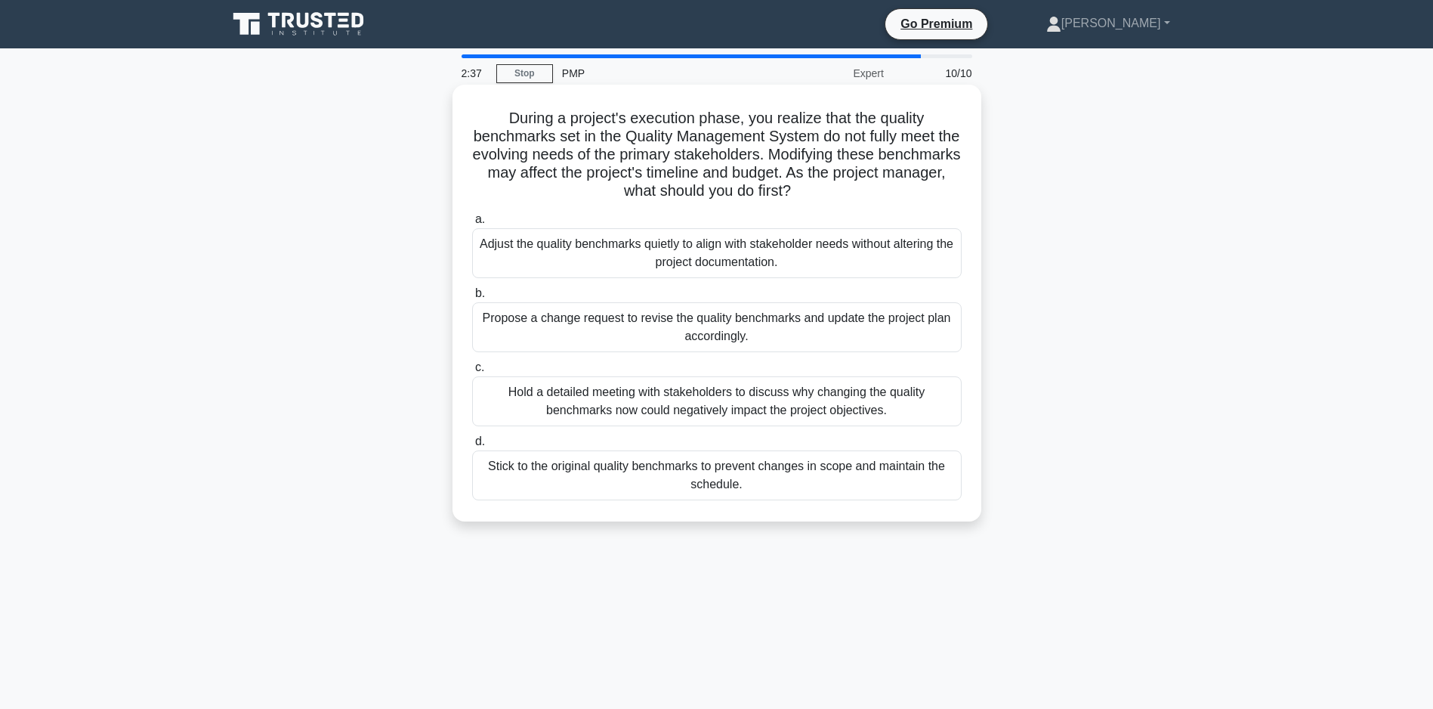
click at [638, 321] on div "Propose a change request to revise the quality benchmarks and update the projec…" at bounding box center [717, 327] width 490 height 50
click at [472, 298] on input "b. Propose a change request to revise the quality benchmarks and update the pro…" at bounding box center [472, 294] width 0 height 10
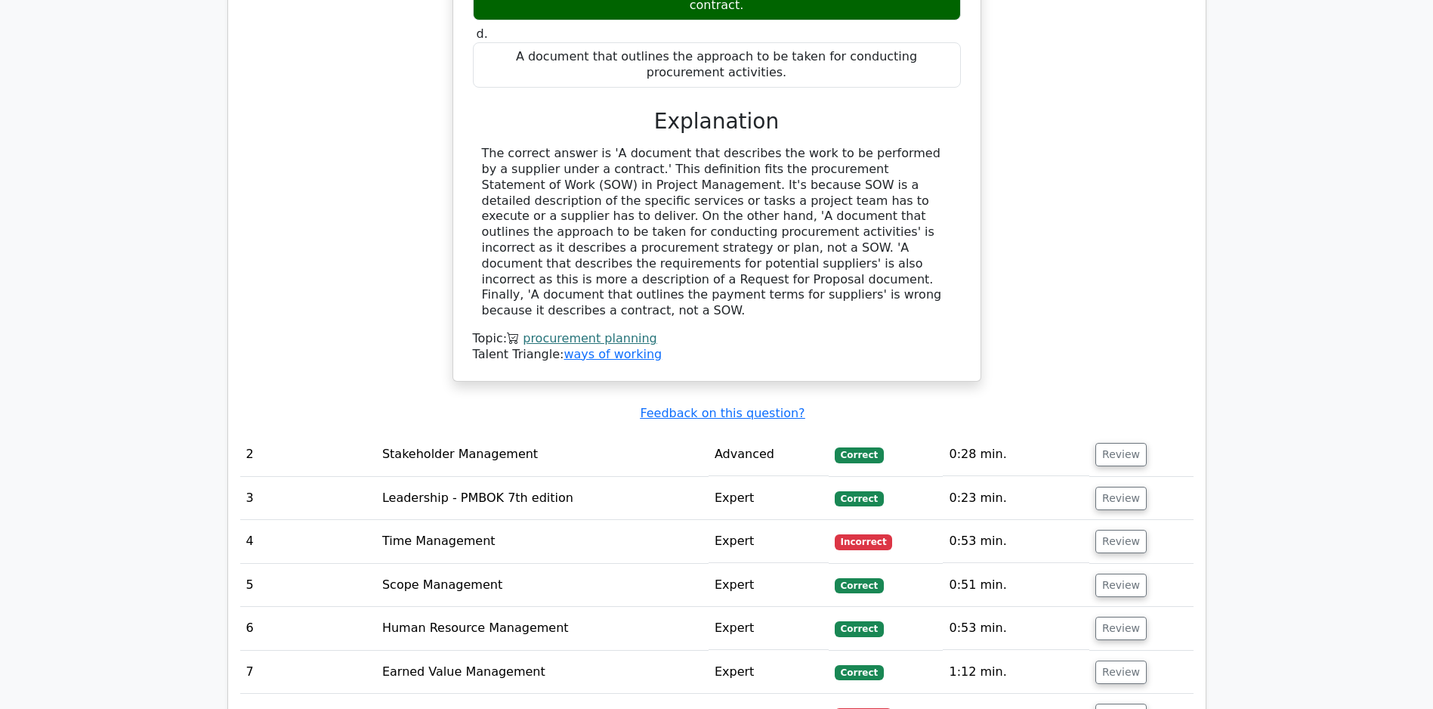
scroll to position [1831, 0]
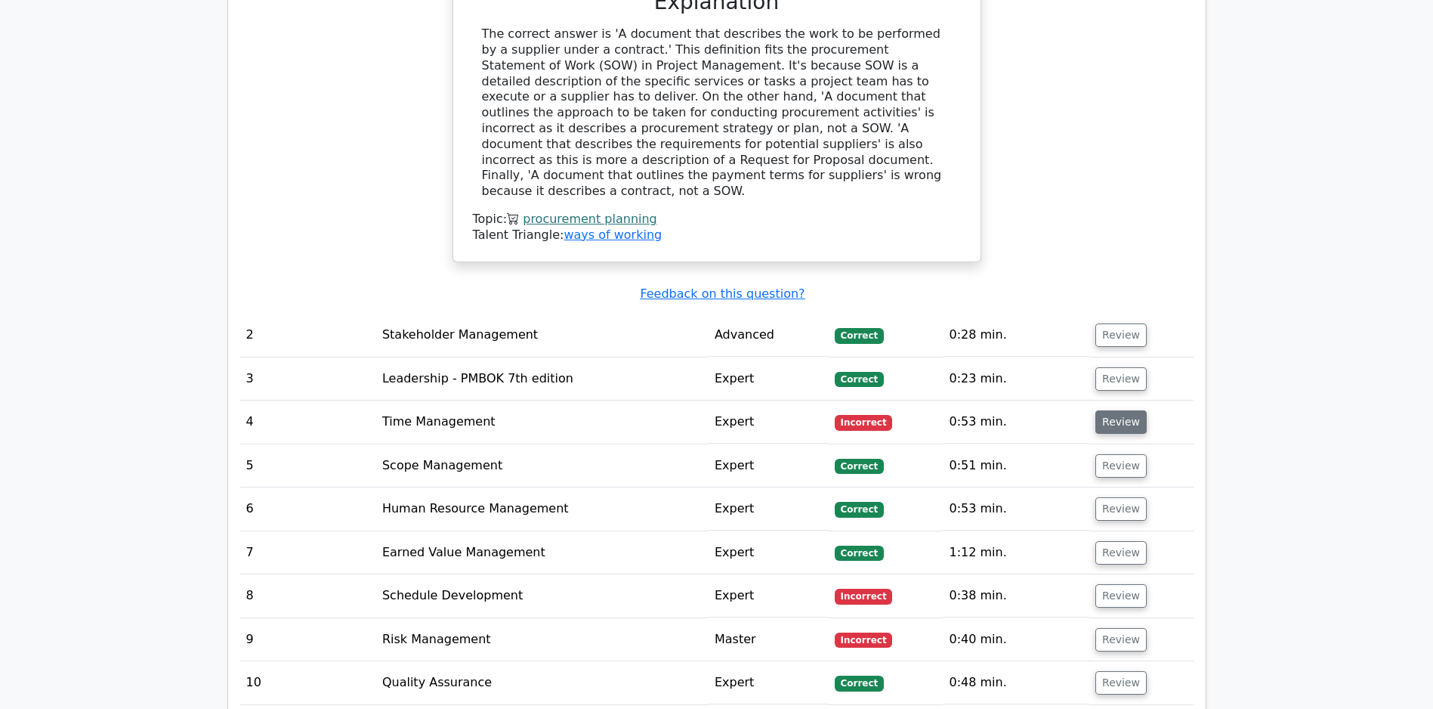
click at [1111, 424] on button "Review" at bounding box center [1121, 421] width 51 height 23
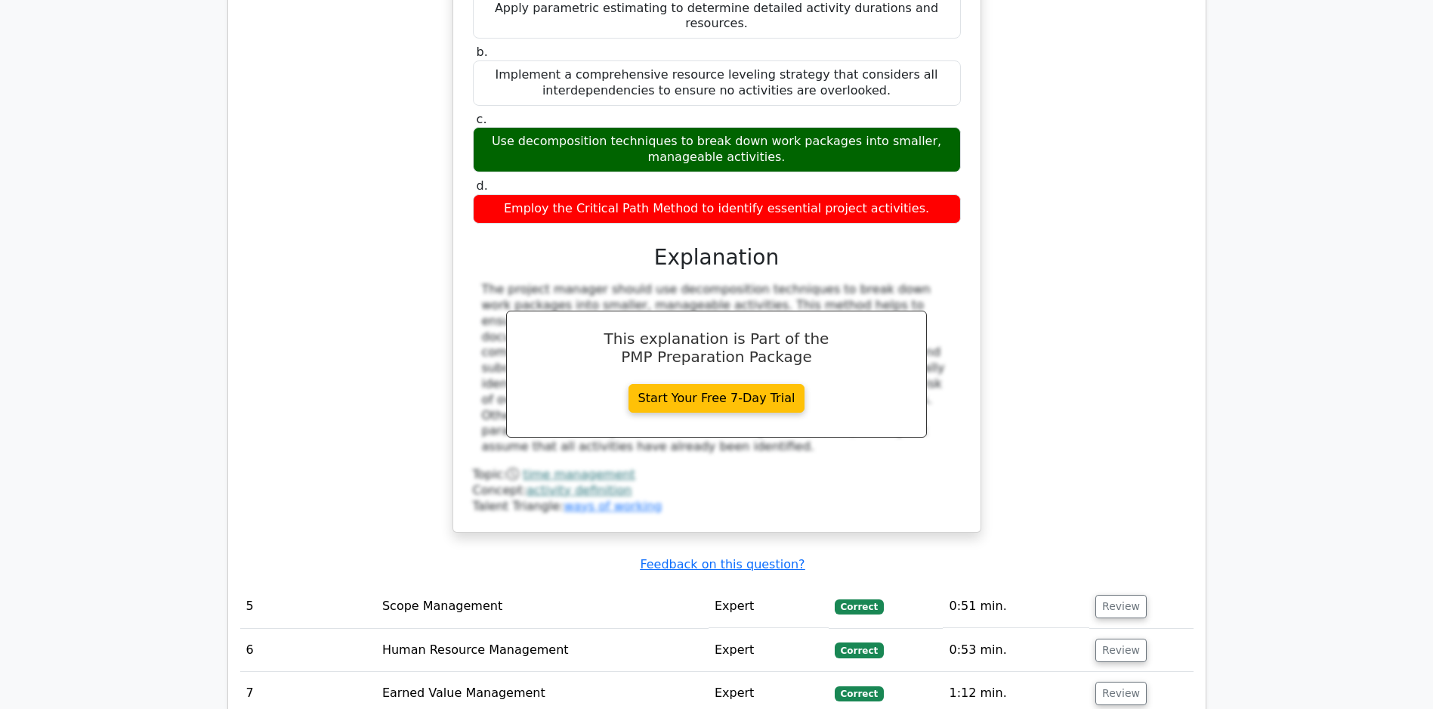
scroll to position [2799, 0]
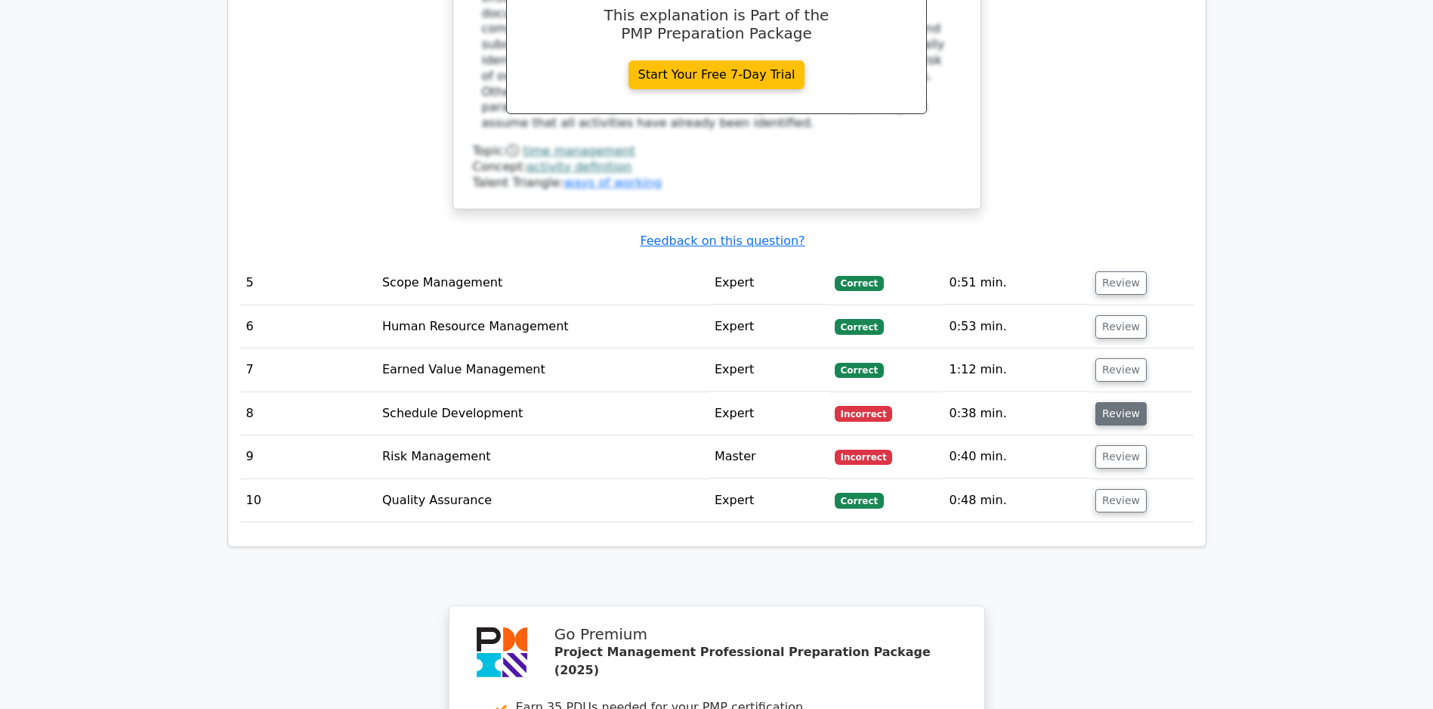
click at [1115, 406] on button "Review" at bounding box center [1121, 413] width 51 height 23
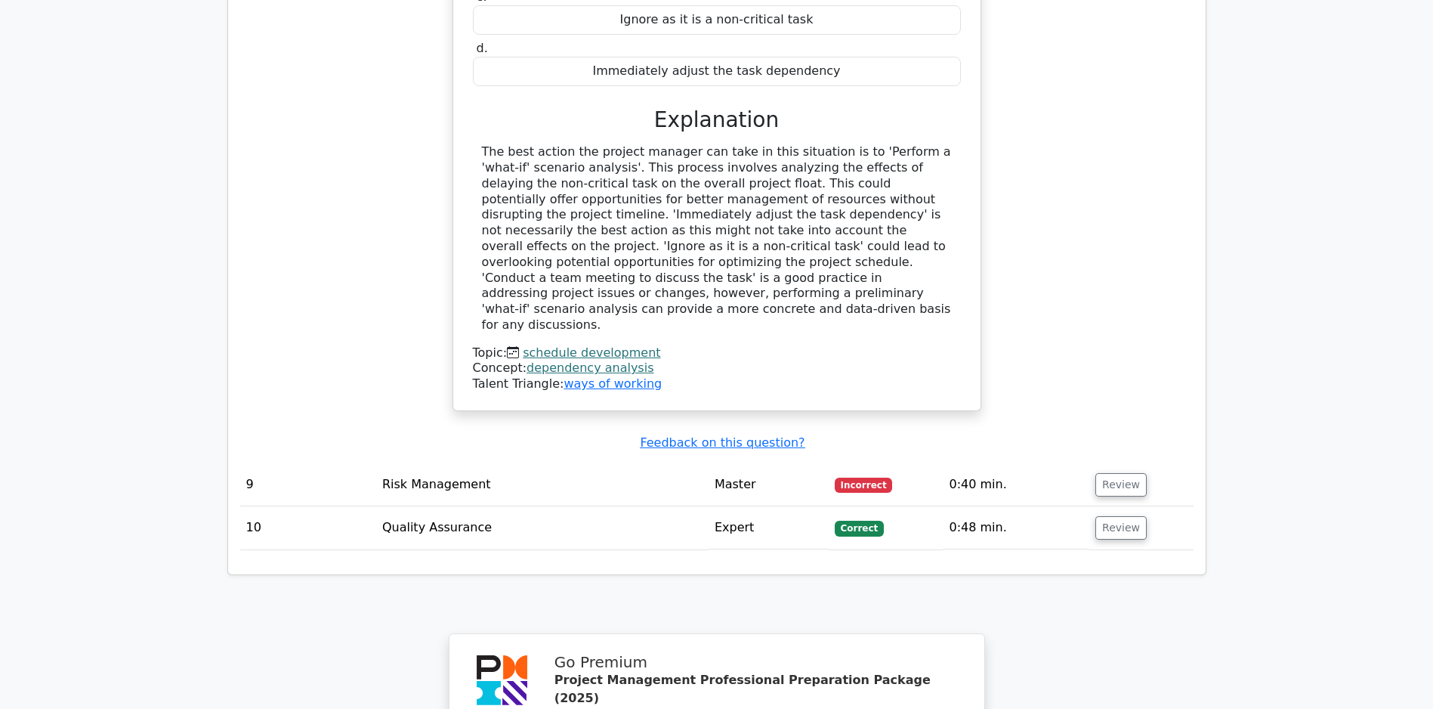
scroll to position [3516, 0]
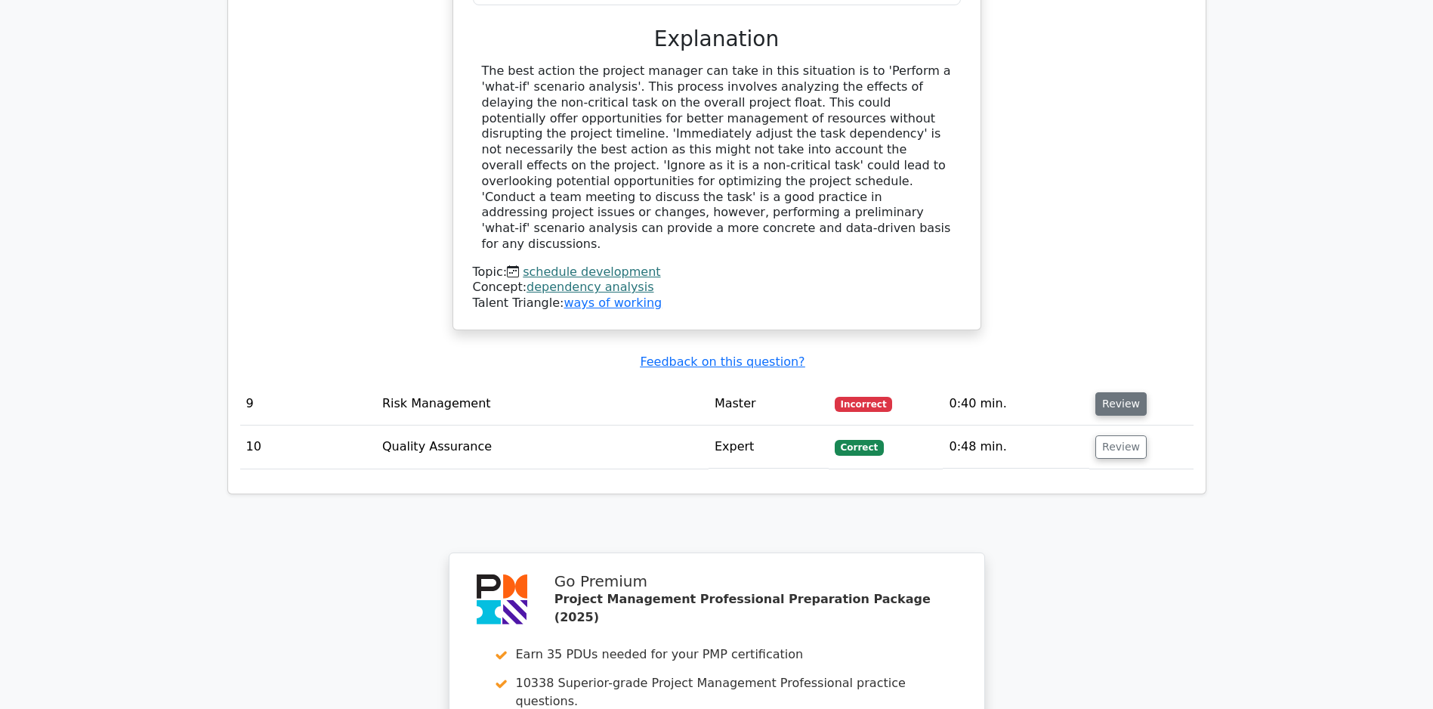
click at [1131, 404] on button "Review" at bounding box center [1121, 403] width 51 height 23
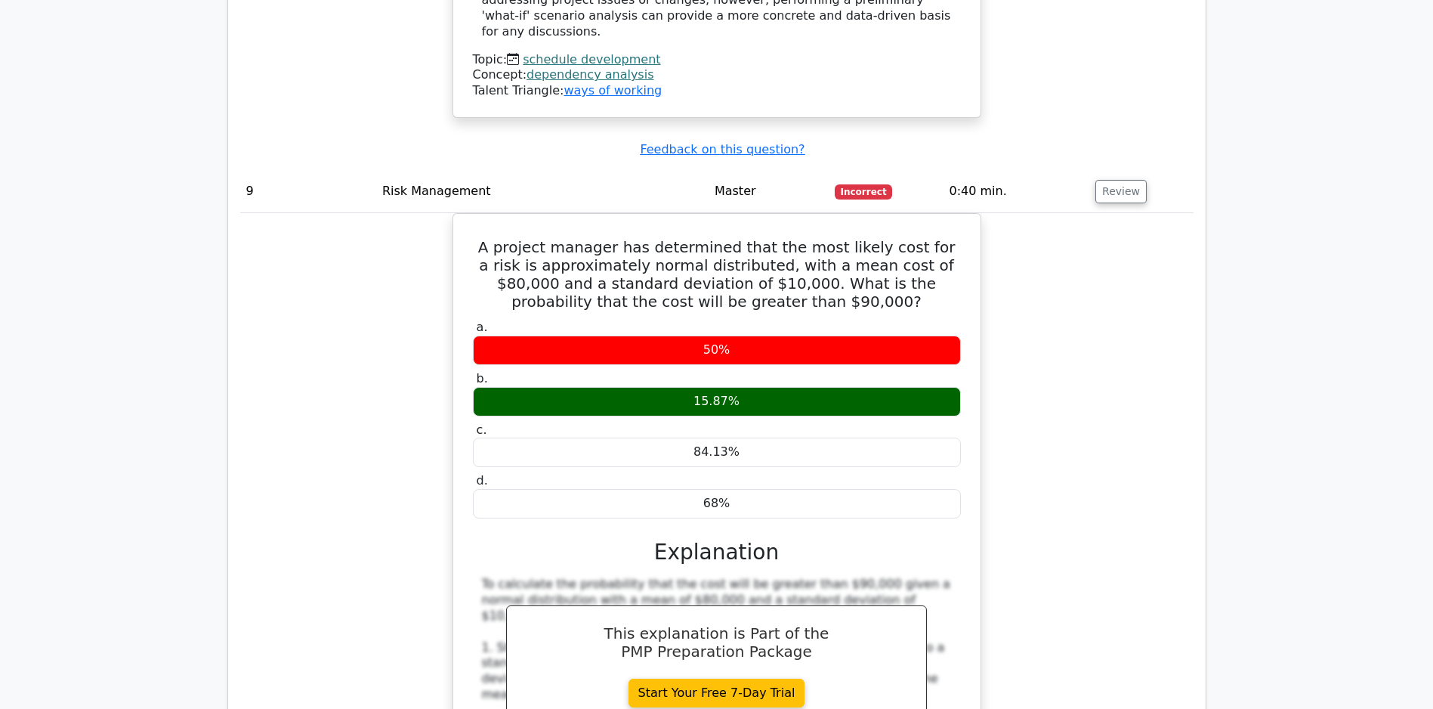
scroll to position [3973, 0]
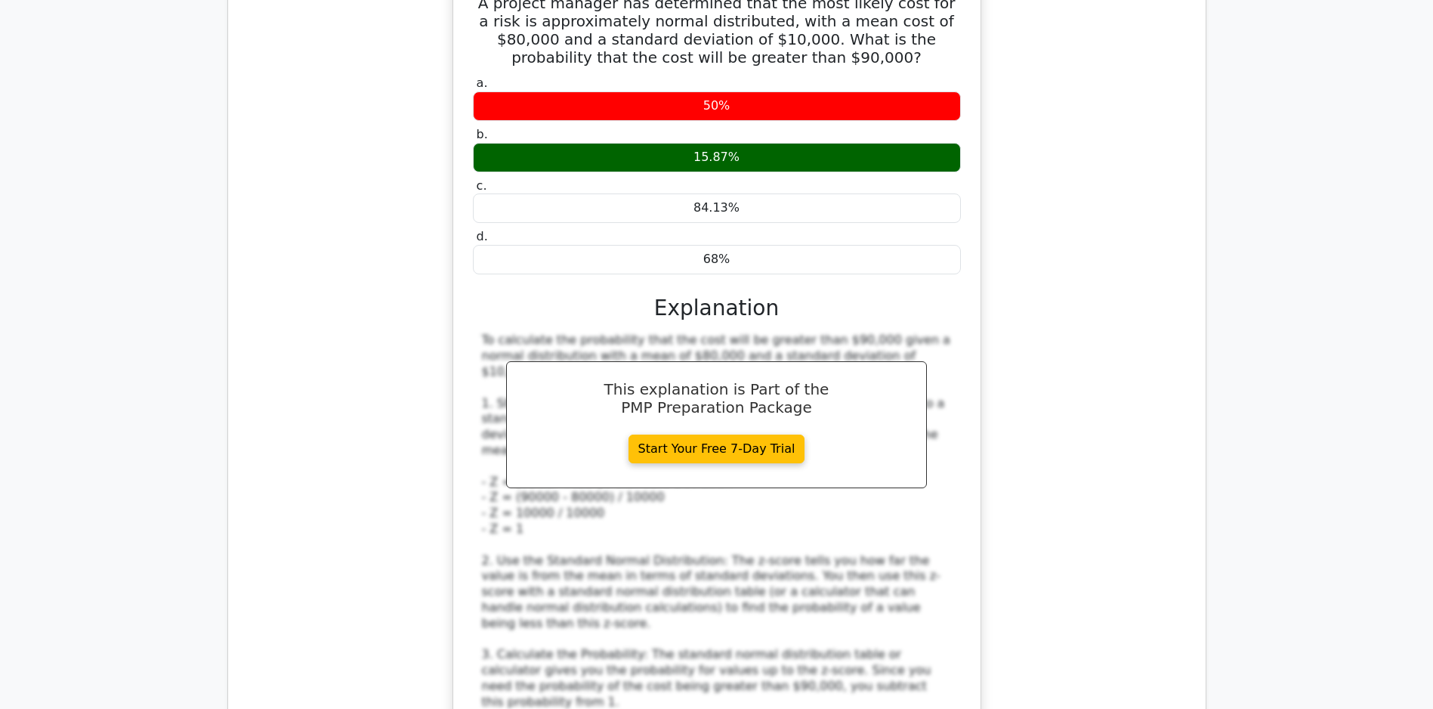
click at [1155, 522] on div "A project manager has determined that the most likely cost for a risk is approx…" at bounding box center [717, 473] width 954 height 1009
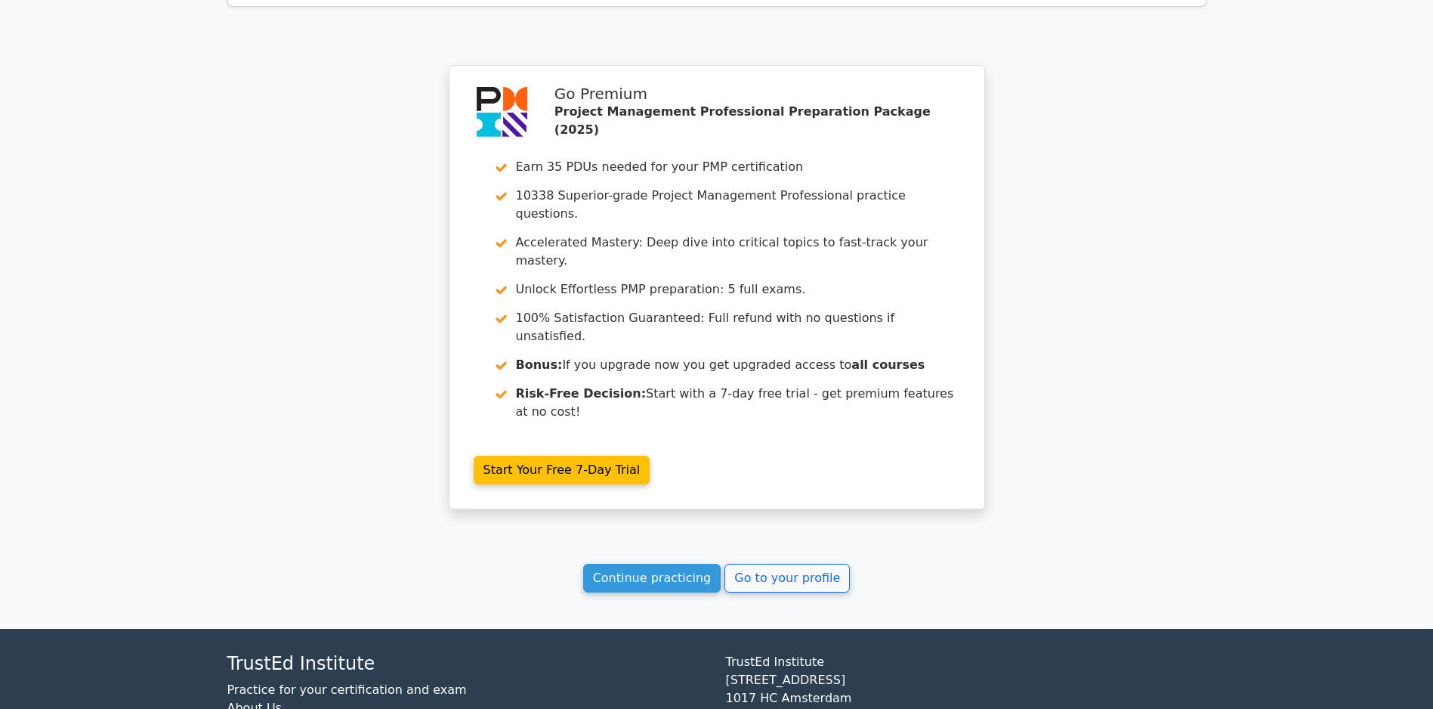
scroll to position [5157, 0]
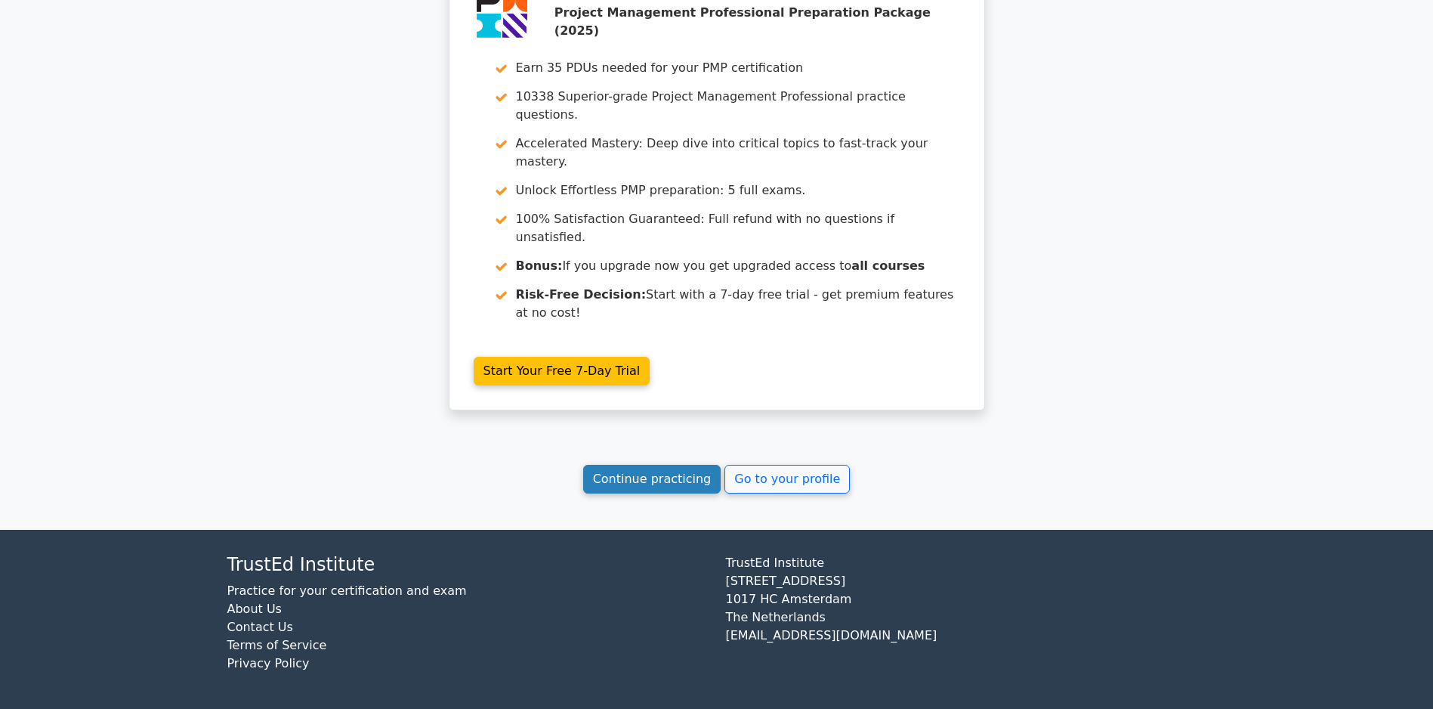
click at [650, 483] on link "Continue practicing" at bounding box center [652, 479] width 138 height 29
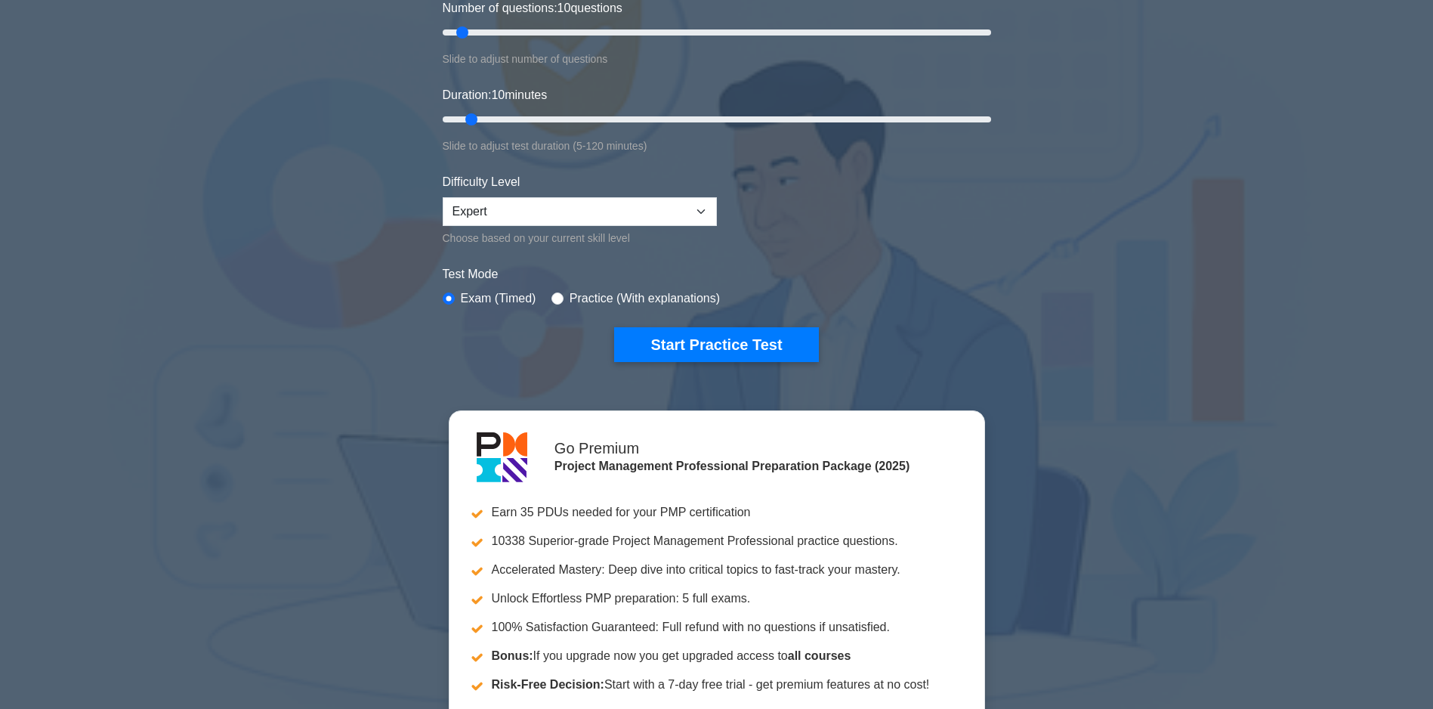
scroll to position [227, 0]
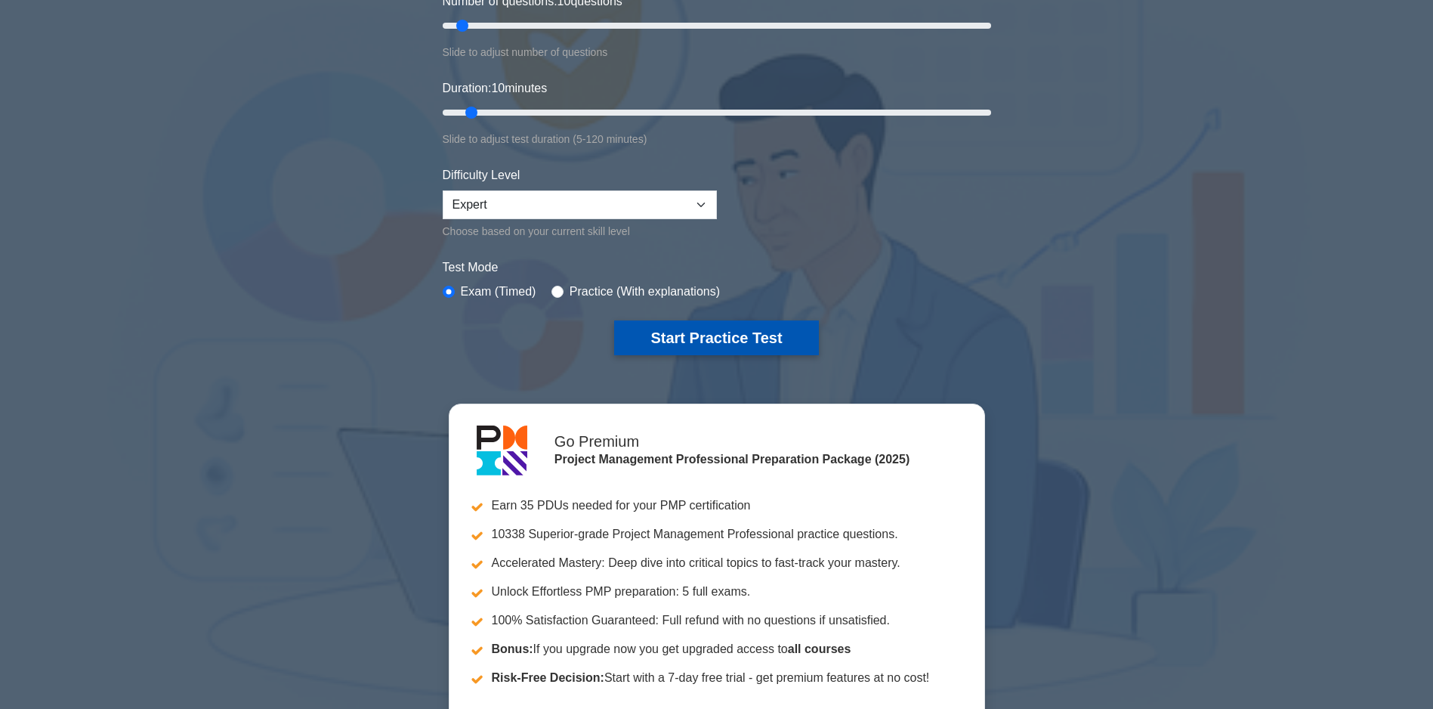
click at [720, 332] on button "Start Practice Test" at bounding box center [716, 337] width 204 height 35
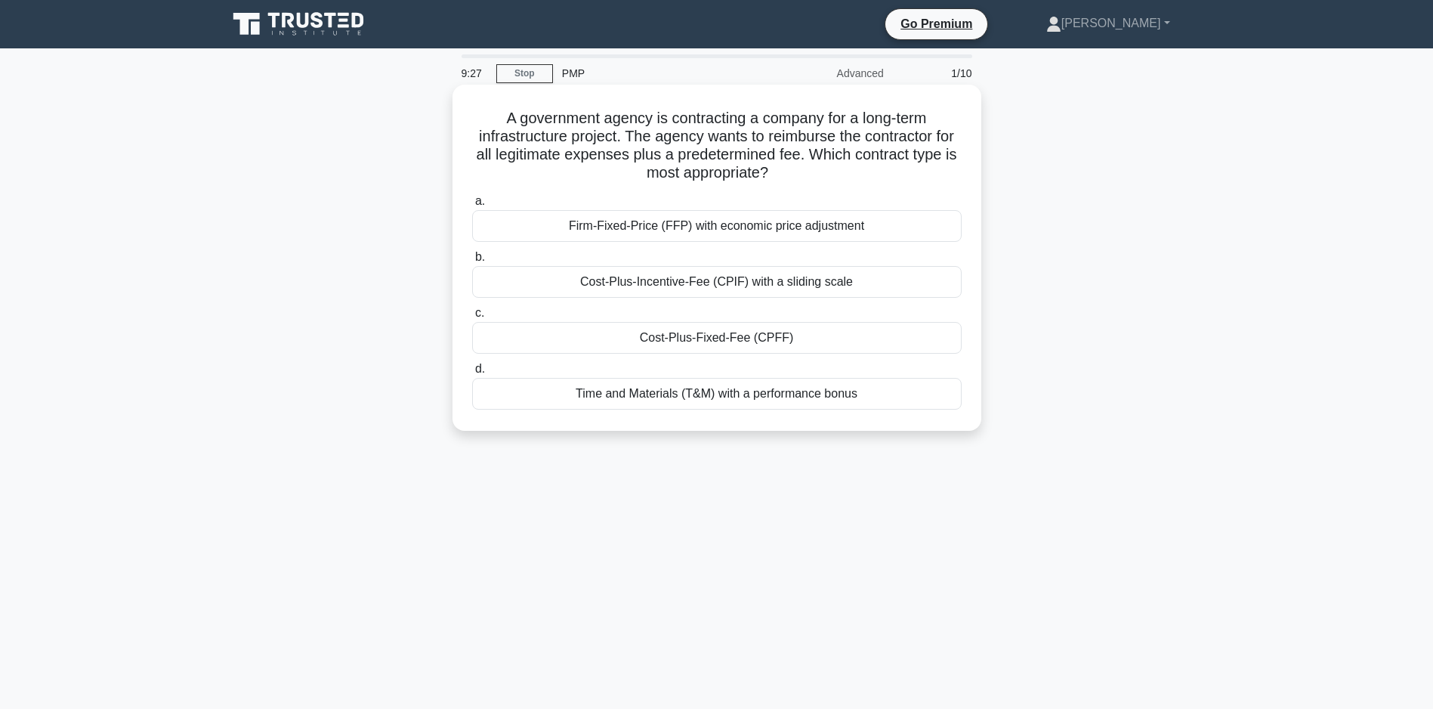
click at [670, 337] on div "Cost-Plus-Fixed-Fee (CPFF)" at bounding box center [717, 338] width 490 height 32
click at [472, 318] on input "c. Cost-Plus-Fixed-Fee (CPFF)" at bounding box center [472, 313] width 0 height 10
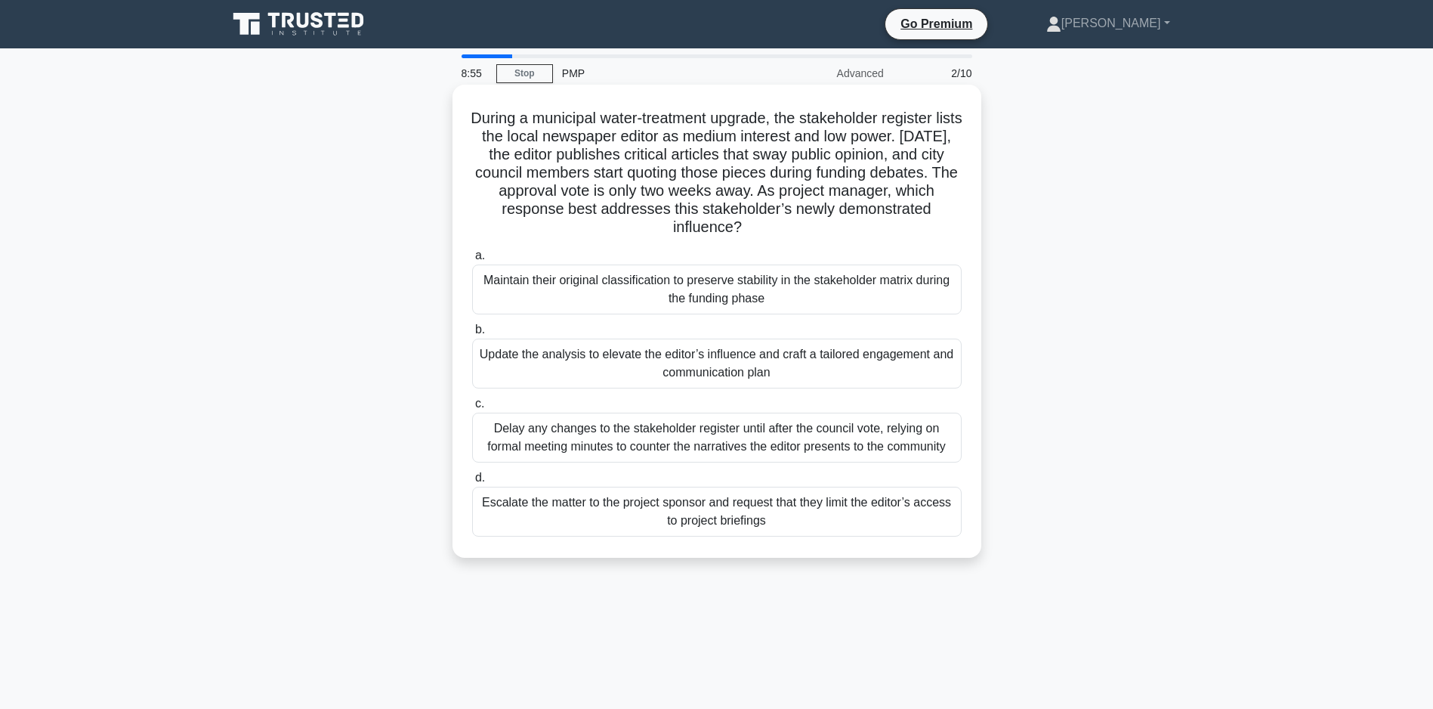
click at [604, 368] on div "Update the analysis to elevate the editor’s influence and craft a tailored enga…" at bounding box center [717, 363] width 490 height 50
click at [472, 335] on input "b. Update the analysis to elevate the editor’s influence and craft a tailored e…" at bounding box center [472, 330] width 0 height 10
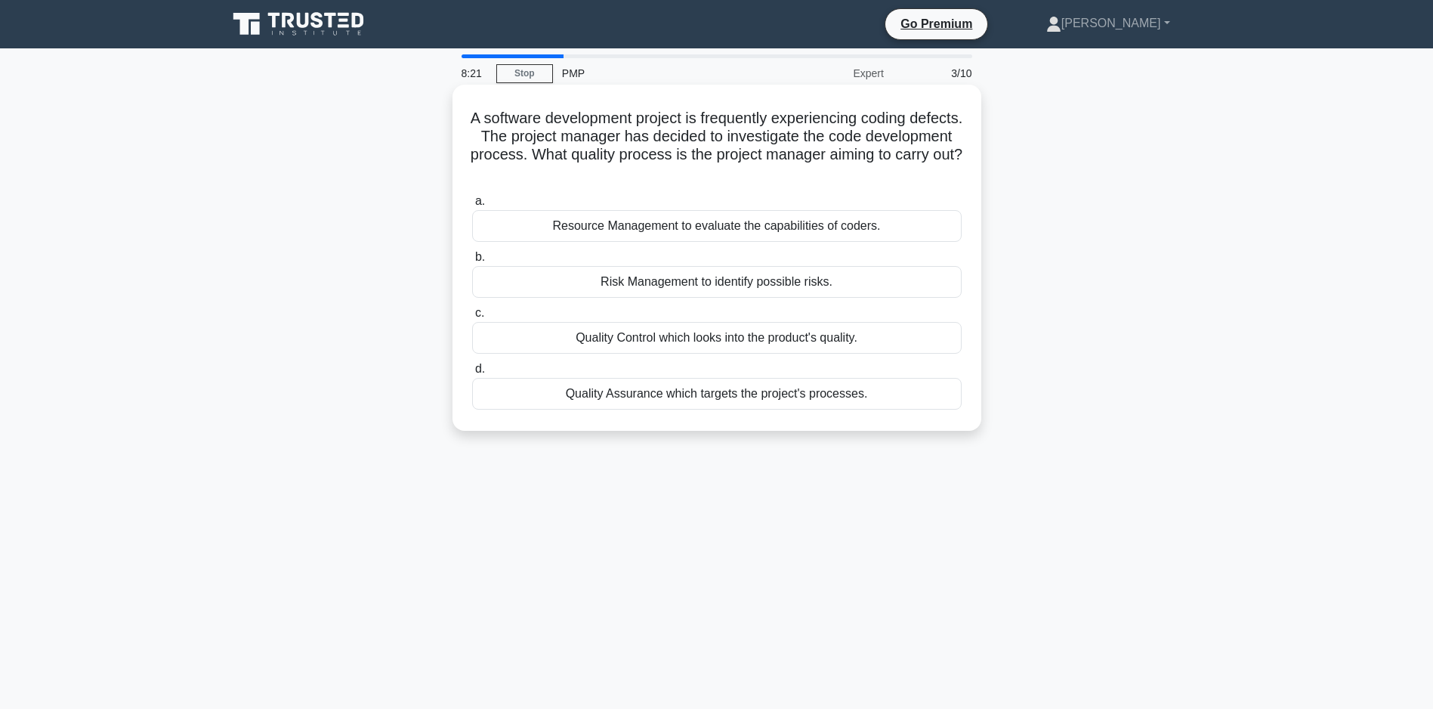
click at [678, 394] on div "Quality Assurance which targets the project's processes." at bounding box center [717, 394] width 490 height 32
click at [472, 374] on input "d. Quality Assurance which targets the project's processes." at bounding box center [472, 369] width 0 height 10
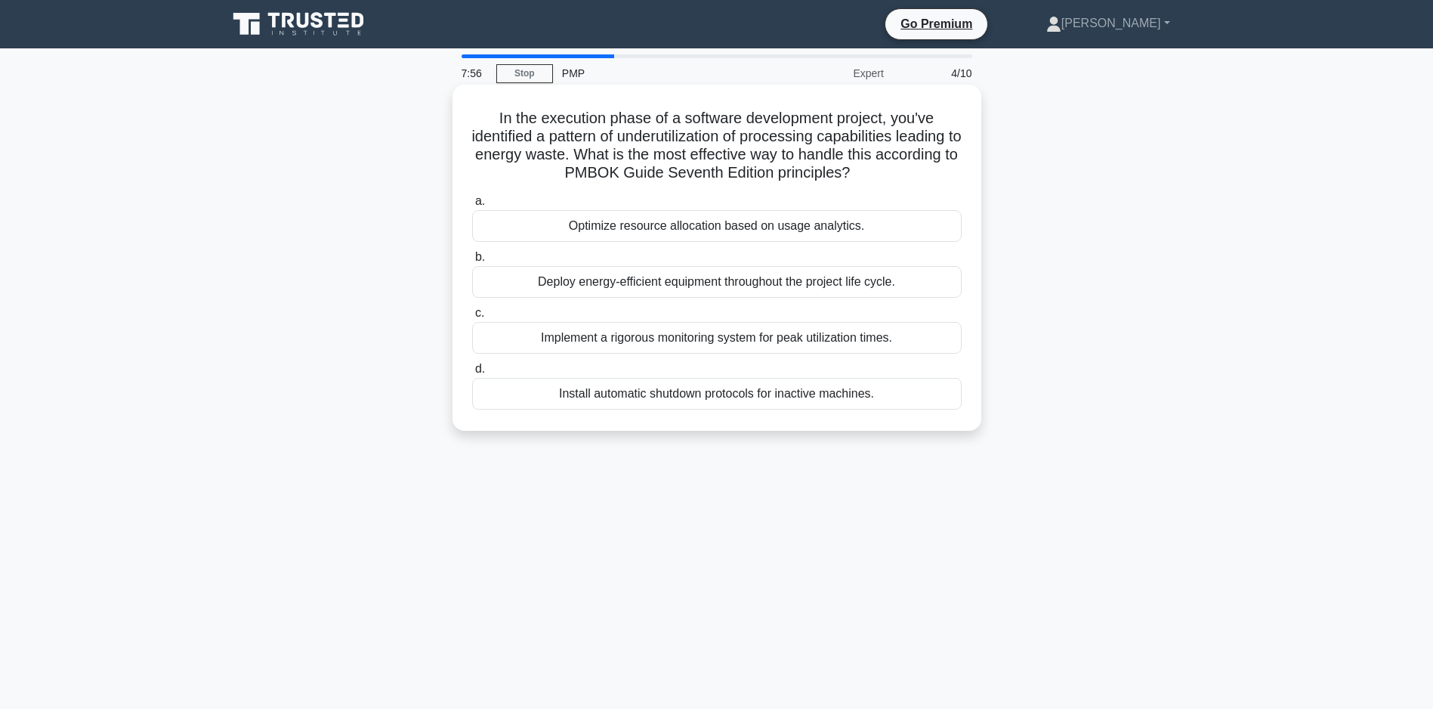
click at [644, 223] on div "Optimize resource allocation based on usage analytics." at bounding box center [717, 226] width 490 height 32
click at [472, 206] on input "a. Optimize resource allocation based on usage analytics." at bounding box center [472, 201] width 0 height 10
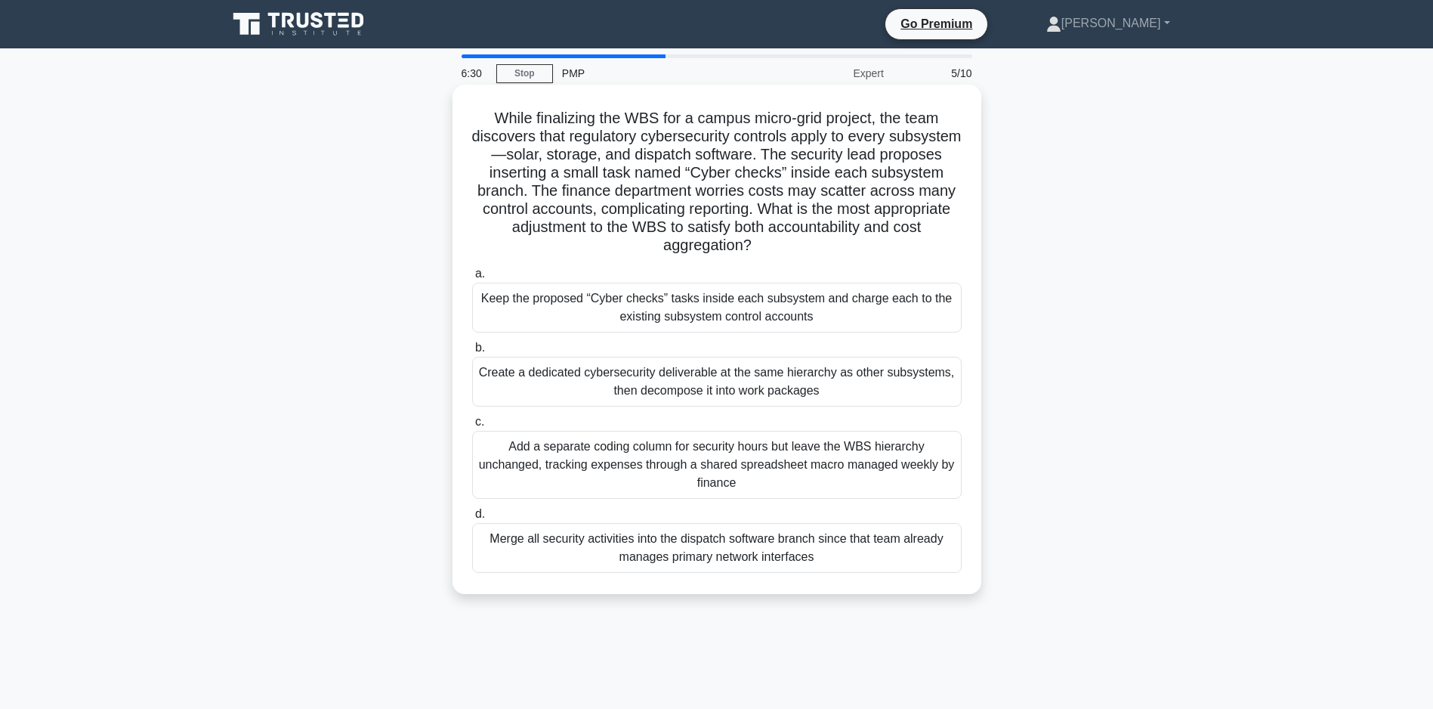
click at [675, 552] on div "Merge all security activities into the dispatch software branch since that team…" at bounding box center [717, 548] width 490 height 50
click at [472, 519] on input "d. Merge all security activities into the dispatch software branch since that t…" at bounding box center [472, 514] width 0 height 10
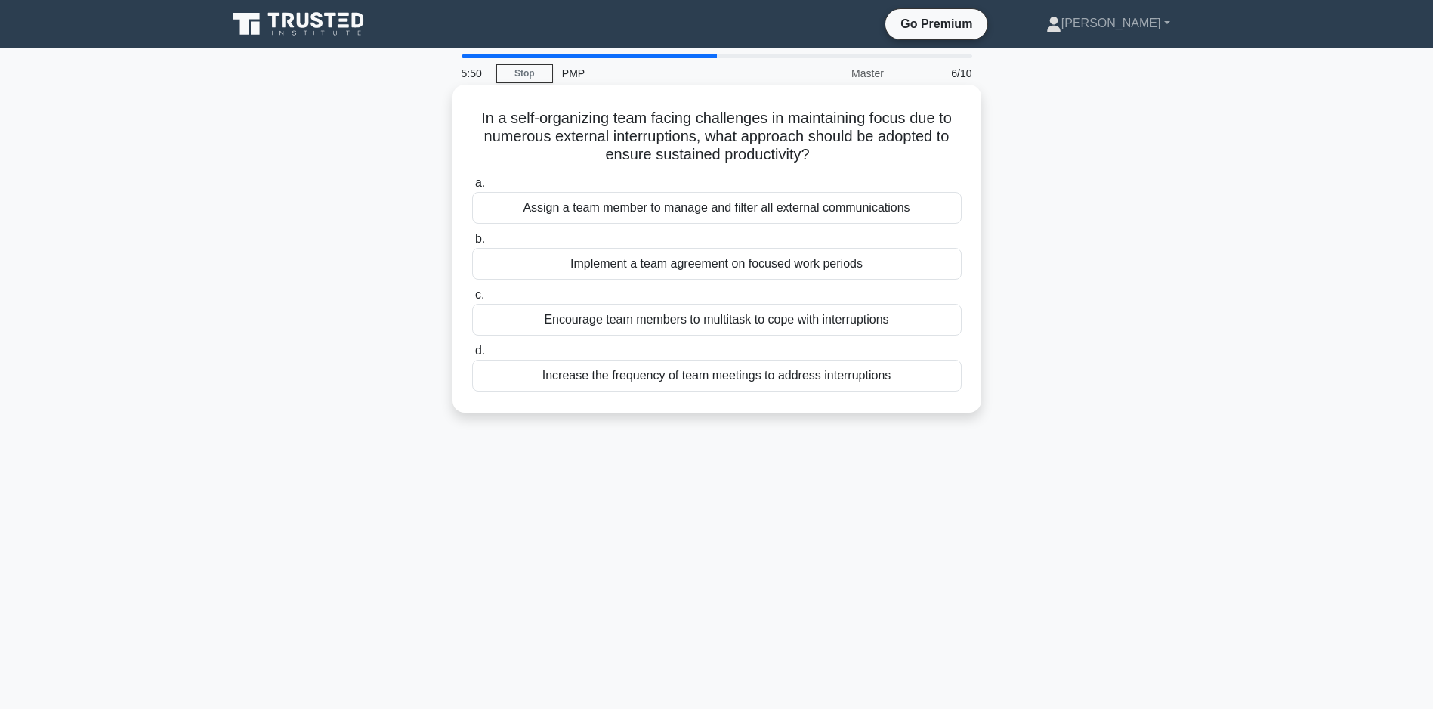
click at [641, 269] on div "Implement a team agreement on focused work periods" at bounding box center [717, 264] width 490 height 32
click at [472, 244] on input "b. Implement a team agreement on focused work periods" at bounding box center [472, 239] width 0 height 10
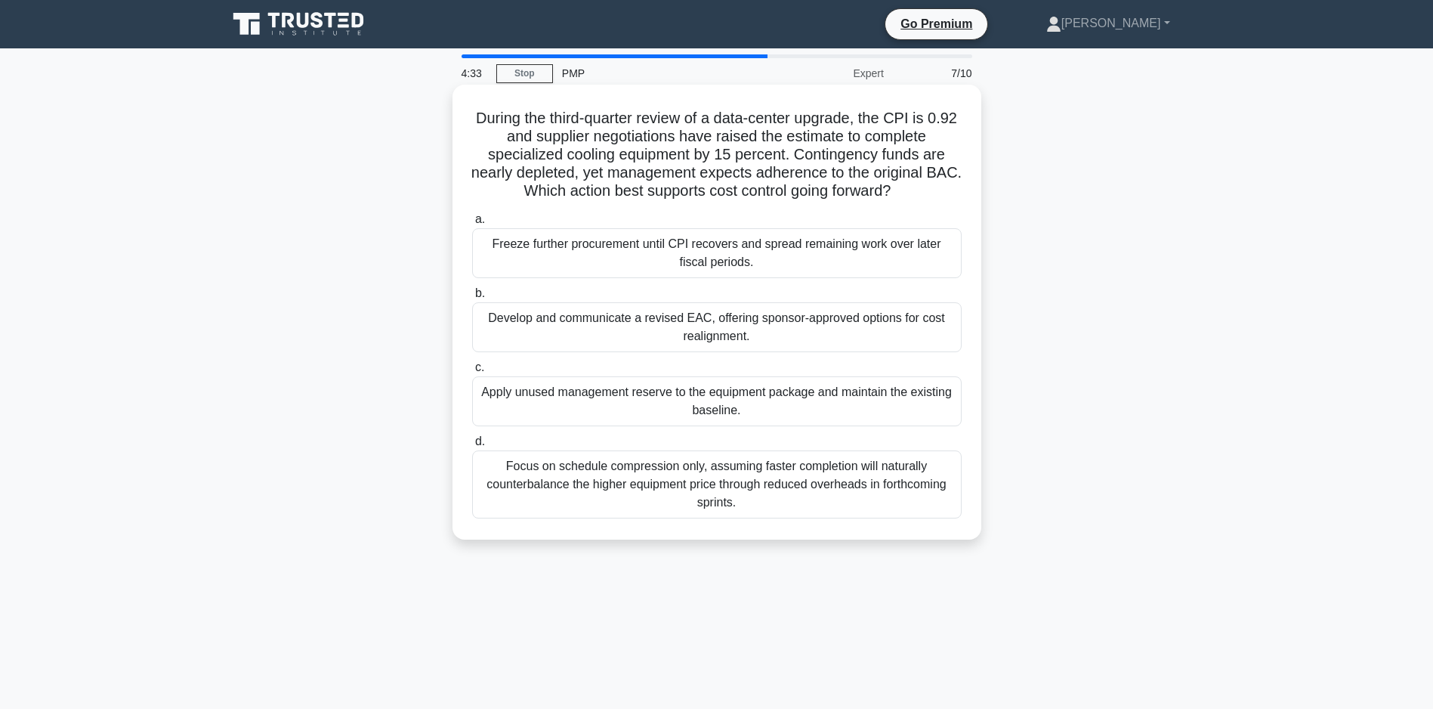
click at [598, 325] on div "Develop and communicate a revised EAC, offering sponsor-approved options for co…" at bounding box center [717, 327] width 490 height 50
click at [472, 298] on input "b. Develop and communicate a revised EAC, offering sponsor-approved options for…" at bounding box center [472, 294] width 0 height 10
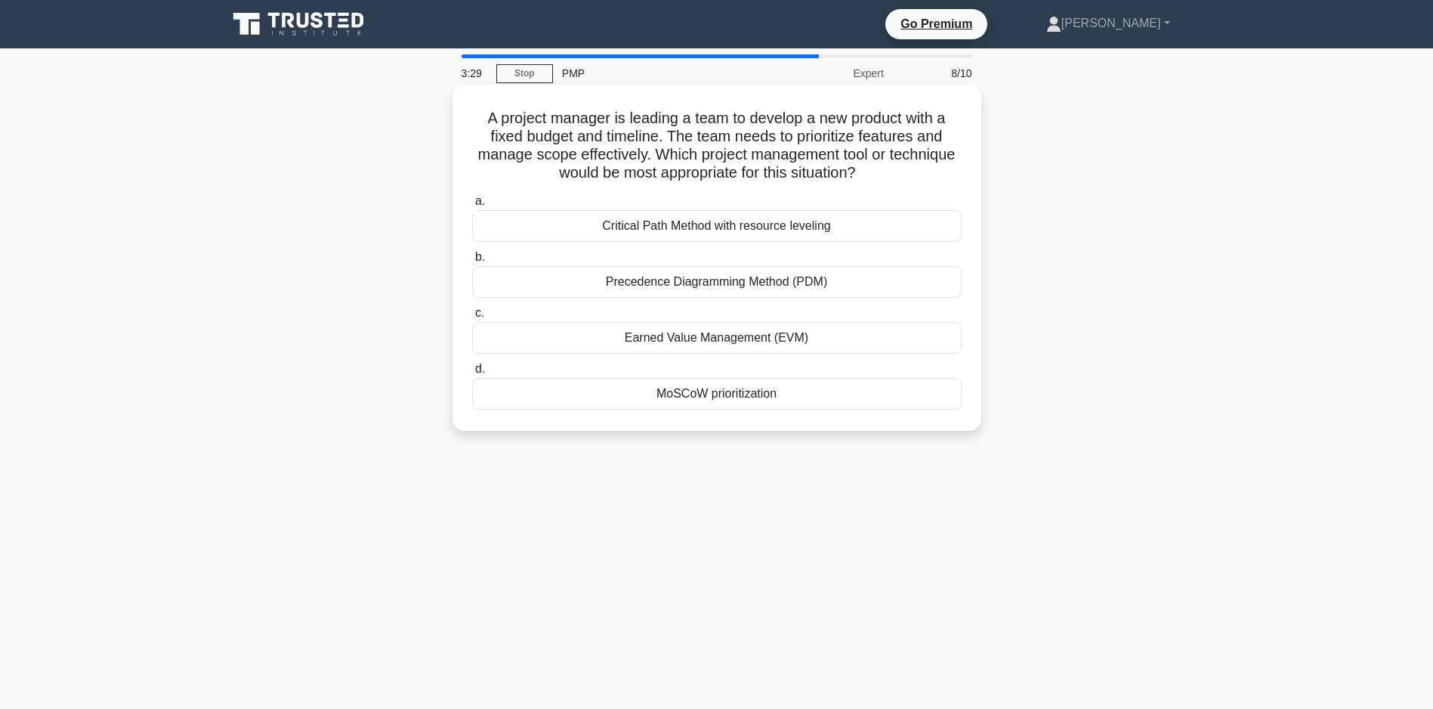
click at [734, 227] on div "Critical Path Method with resource leveling" at bounding box center [717, 226] width 490 height 32
click at [472, 206] on input "a. Critical Path Method with resource leveling" at bounding box center [472, 201] width 0 height 10
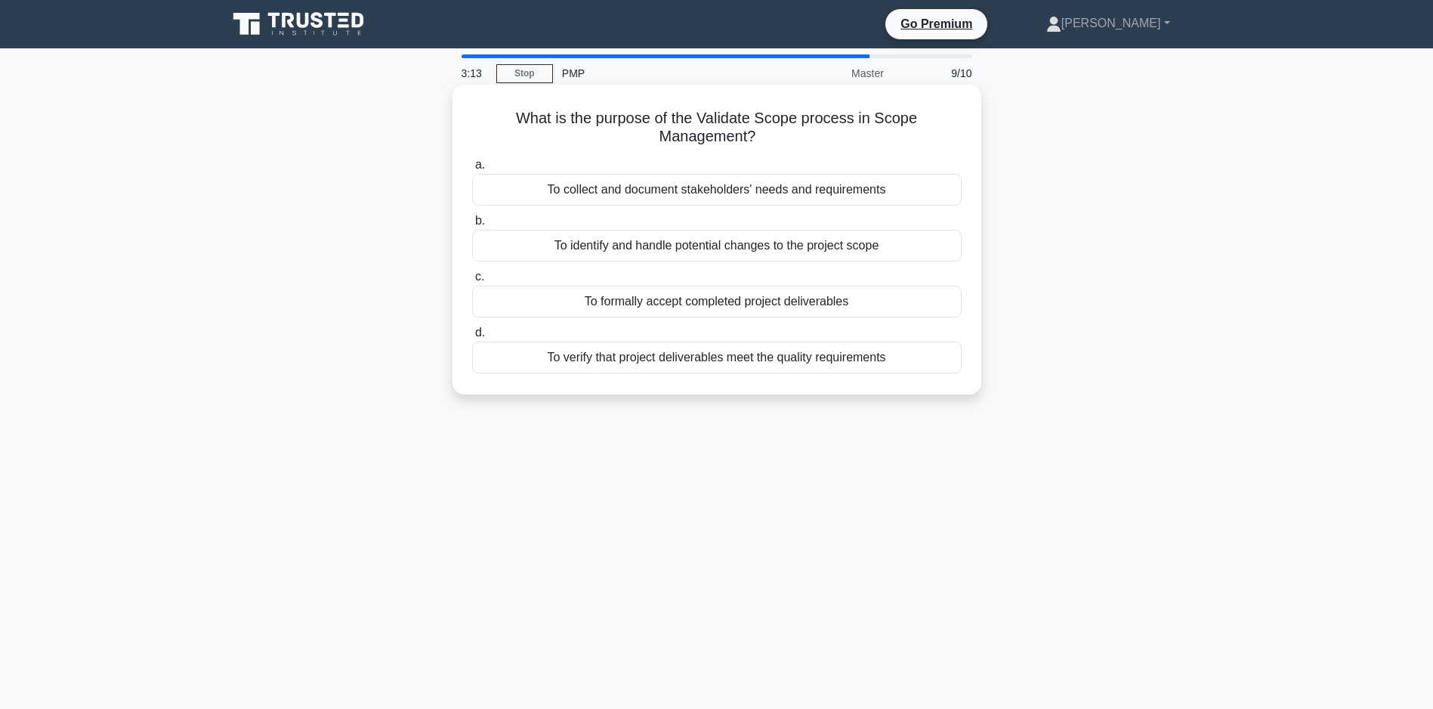
click at [696, 302] on div "To formally accept completed project deliverables" at bounding box center [717, 302] width 490 height 32
click at [472, 282] on input "c. To formally accept completed project deliverables" at bounding box center [472, 277] width 0 height 10
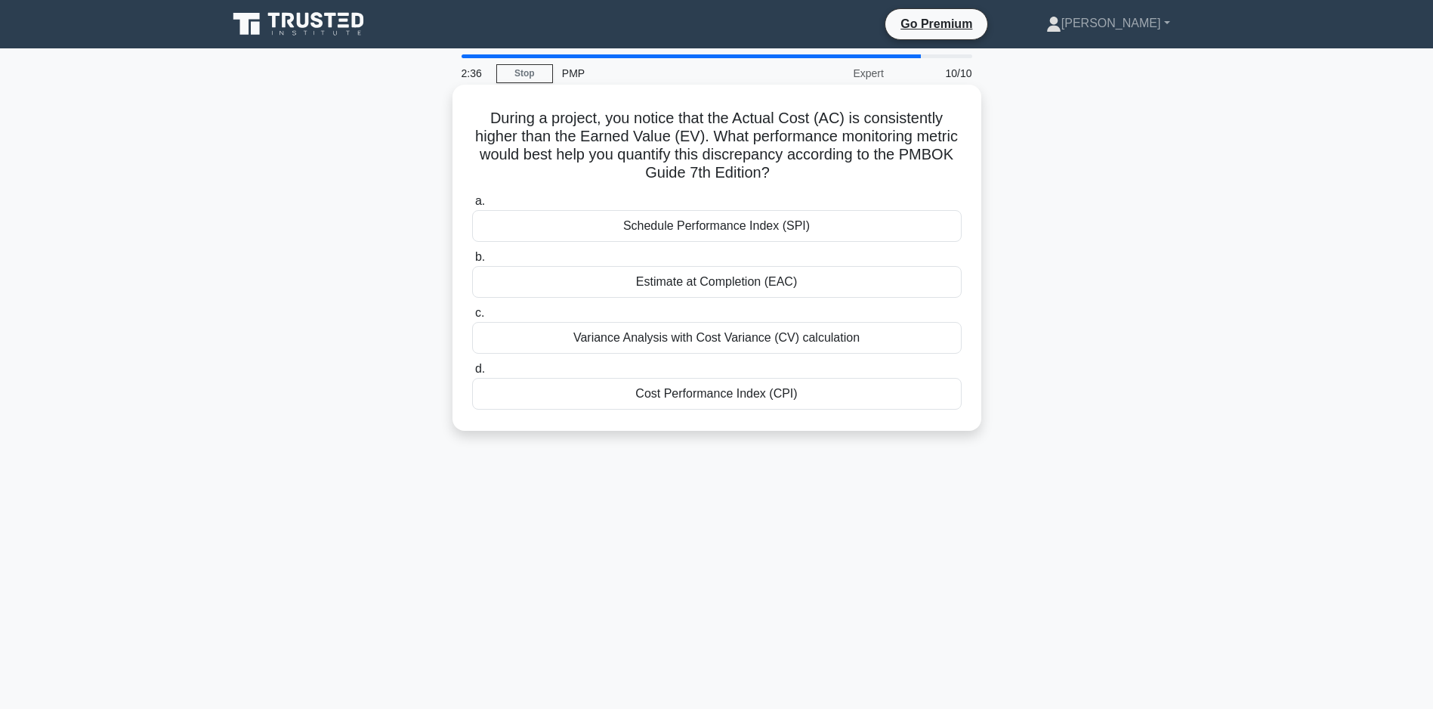
click at [716, 394] on div "Cost Performance Index (CPI)" at bounding box center [717, 394] width 490 height 32
click at [472, 374] on input "d. Cost Performance Index (CPI)" at bounding box center [472, 369] width 0 height 10
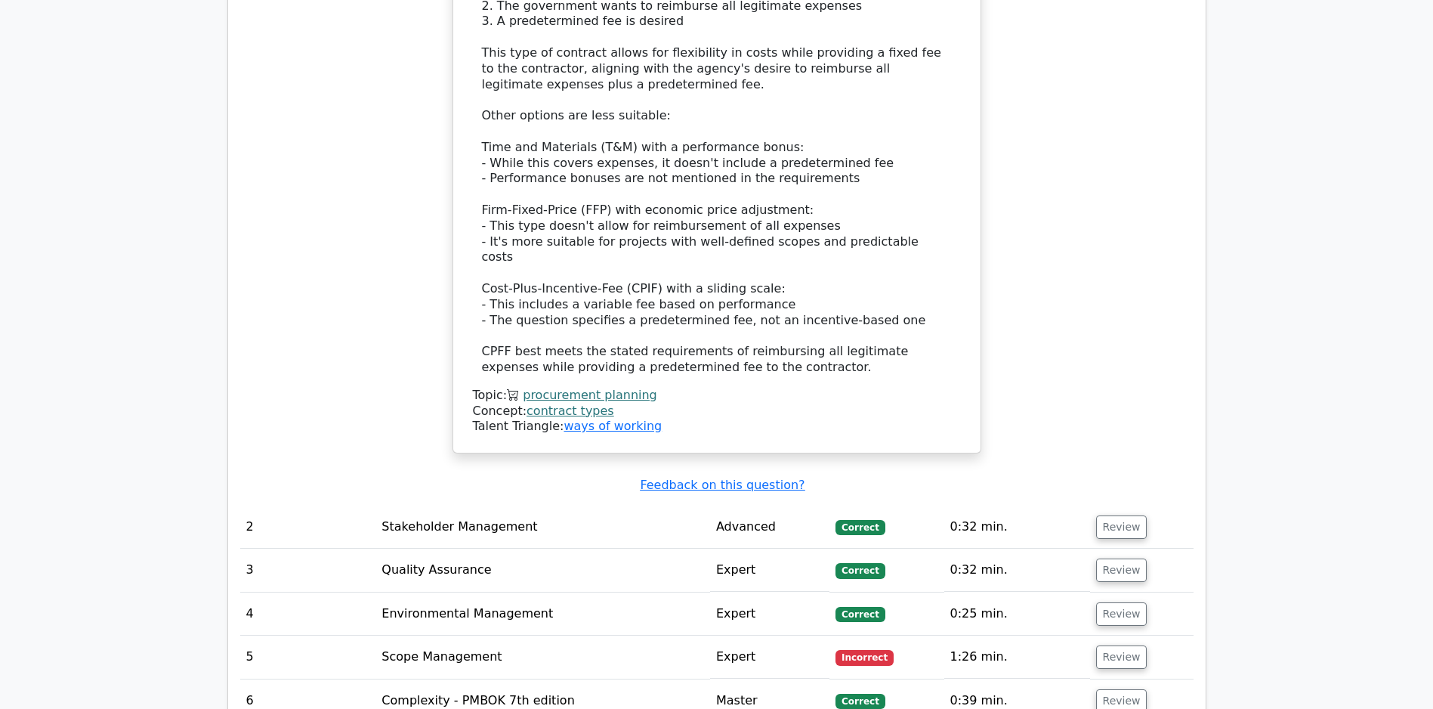
scroll to position [2246, 0]
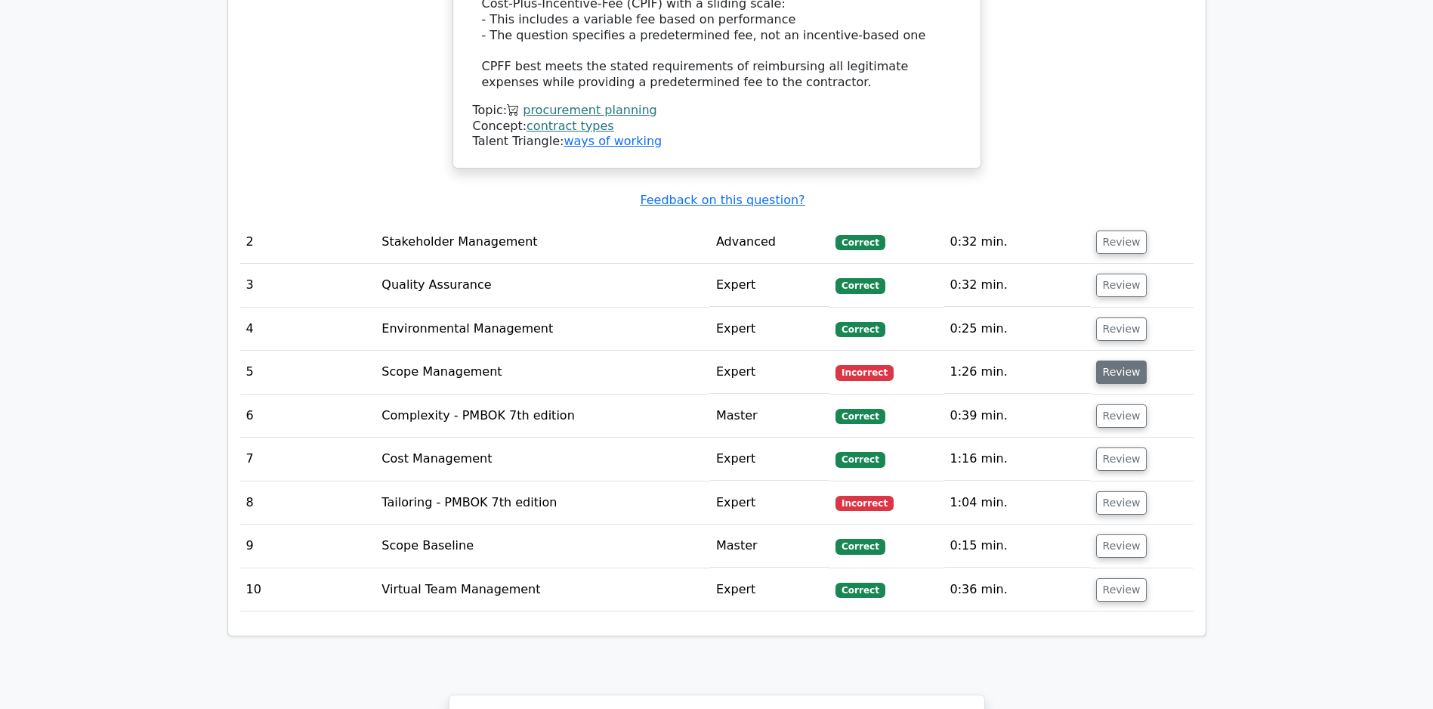
click at [1127, 369] on button "Review" at bounding box center [1121, 371] width 51 height 23
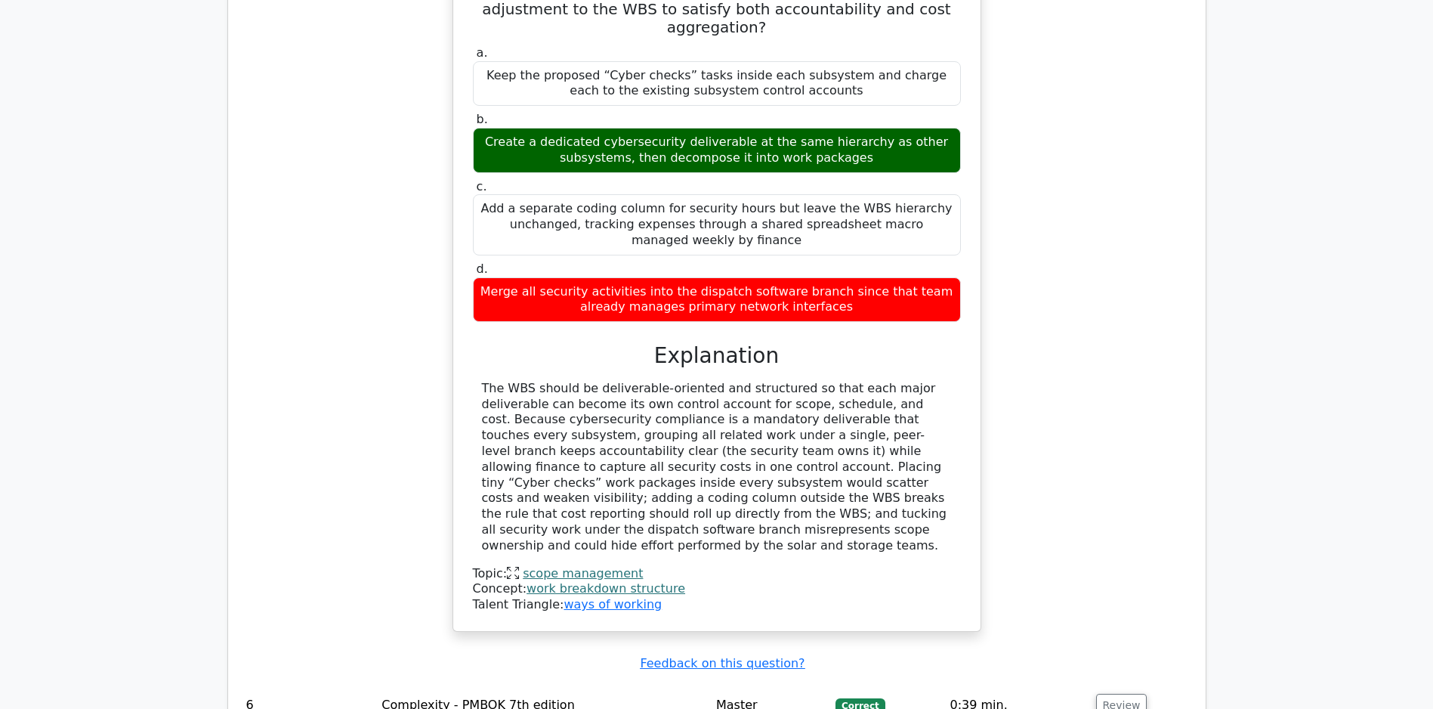
scroll to position [3115, 0]
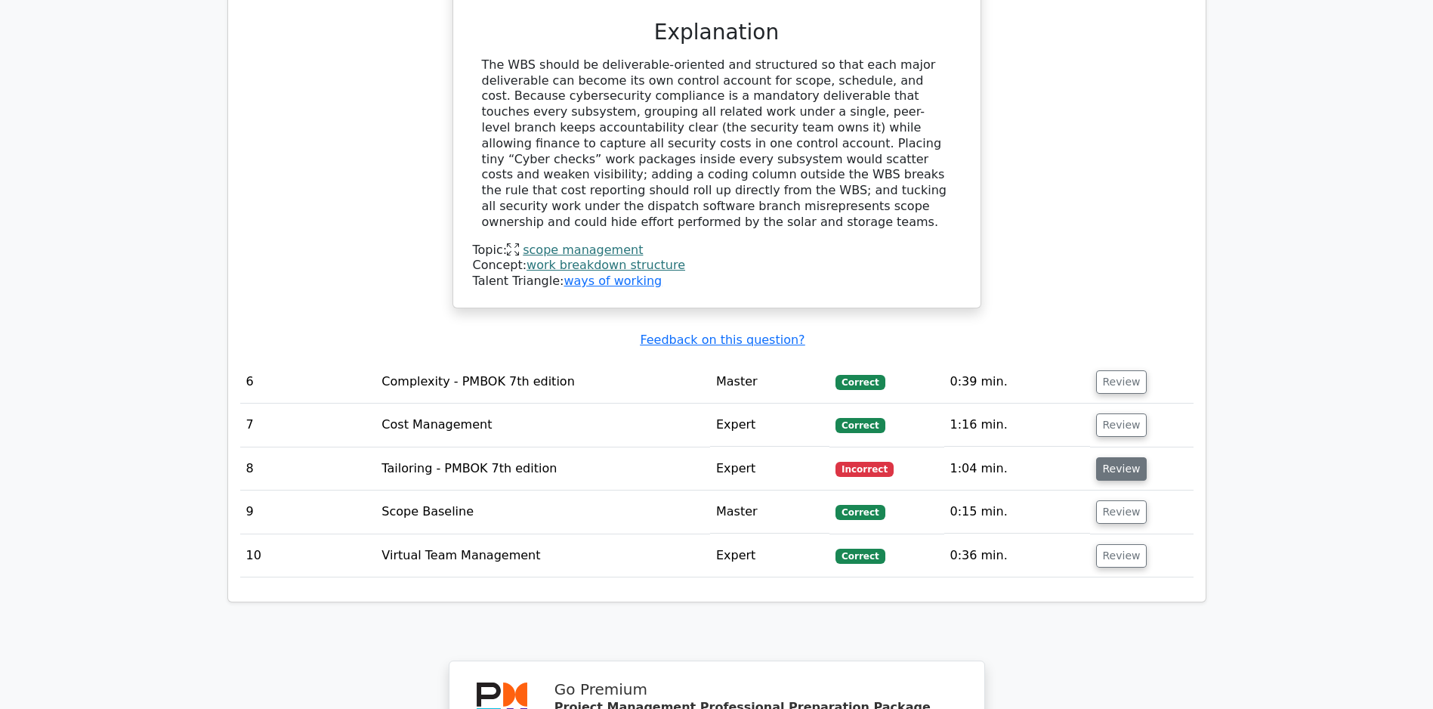
click at [1109, 468] on button "Review" at bounding box center [1121, 468] width 51 height 23
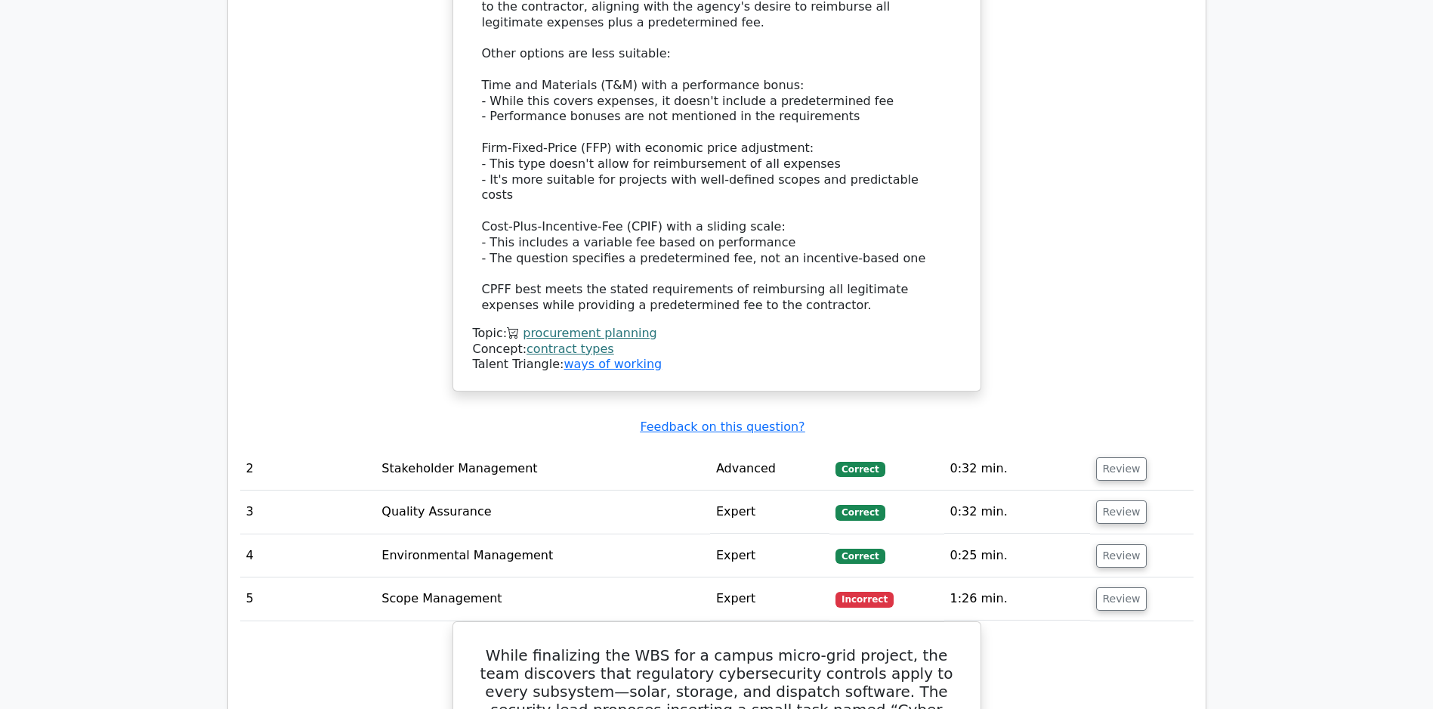
scroll to position [1689, 0]
